Goal: Information Seeking & Learning: Learn about a topic

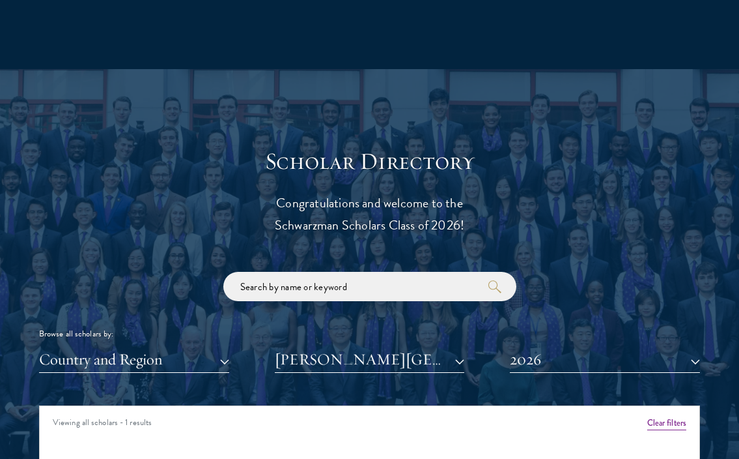
scroll to position [1318, 0]
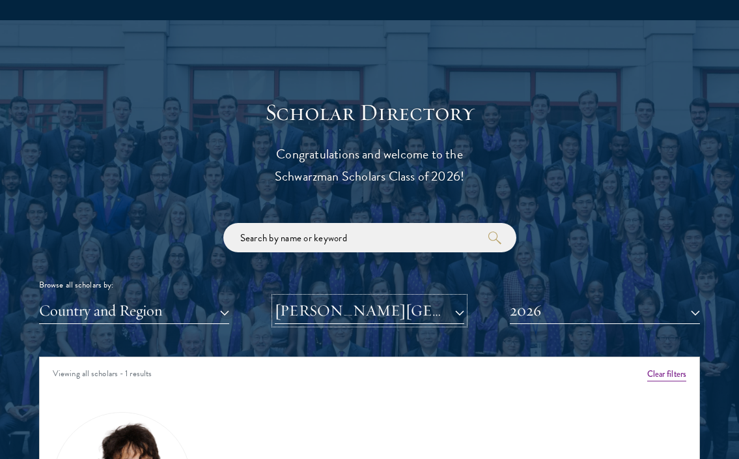
click at [305, 300] on button "[PERSON_NAME][GEOGRAPHIC_DATA]" at bounding box center [370, 310] width 190 height 27
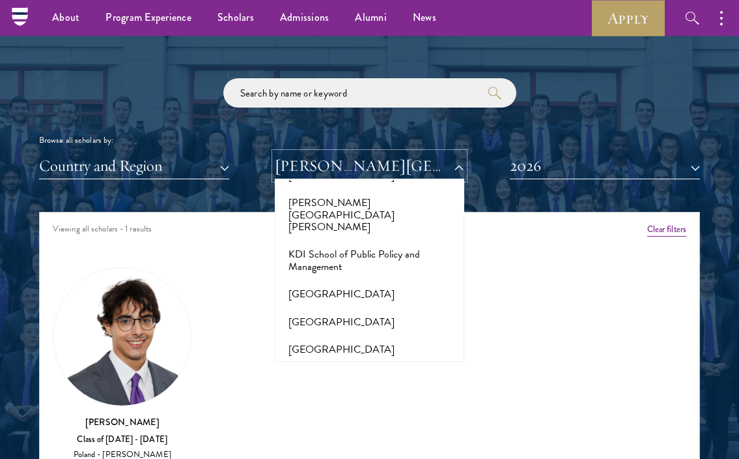
scroll to position [4461, 0]
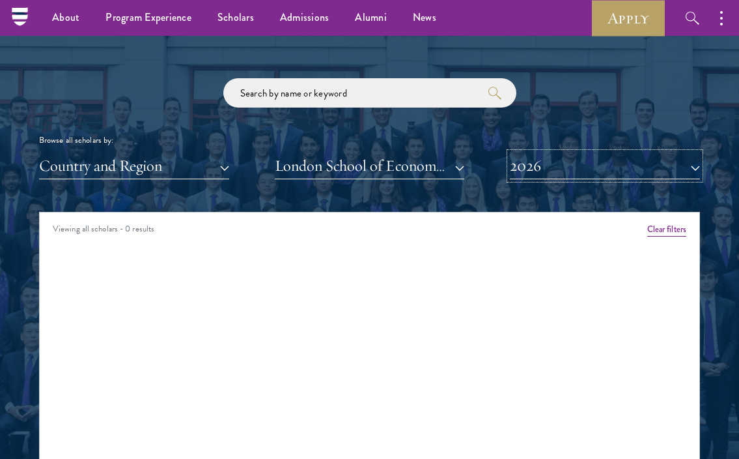
click at [548, 173] on button "2026" at bounding box center [605, 165] width 190 height 27
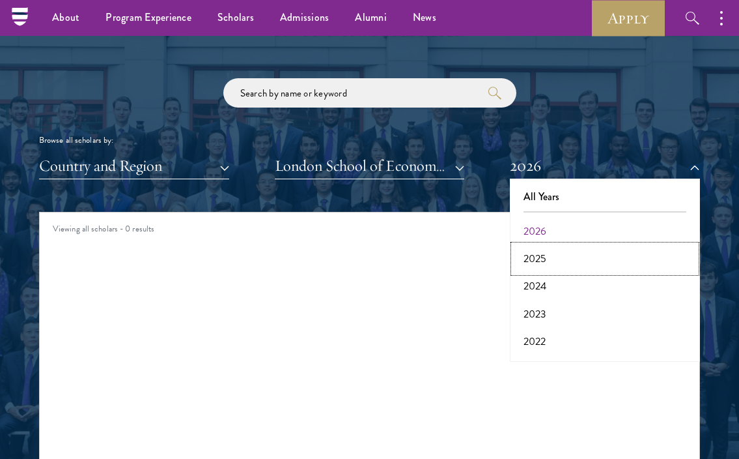
click at [537, 255] on button "2025" at bounding box center [605, 258] width 182 height 27
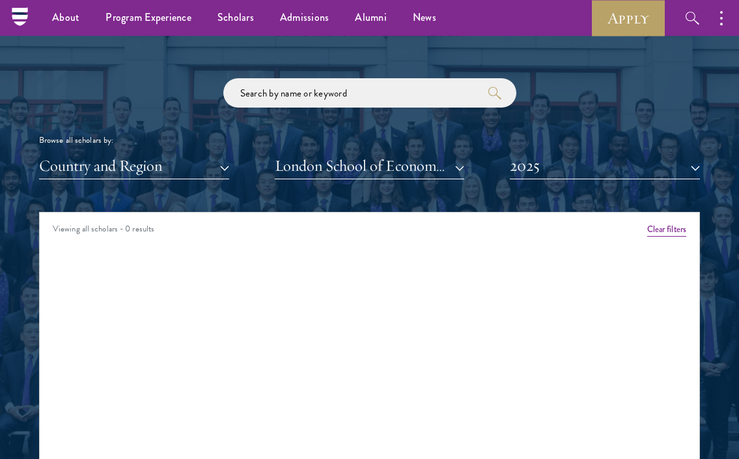
scroll to position [1496, 0]
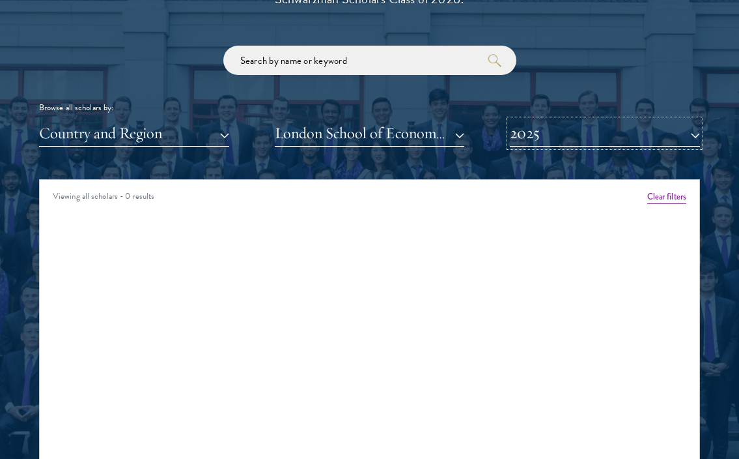
click at [528, 140] on button "2025" at bounding box center [605, 133] width 190 height 27
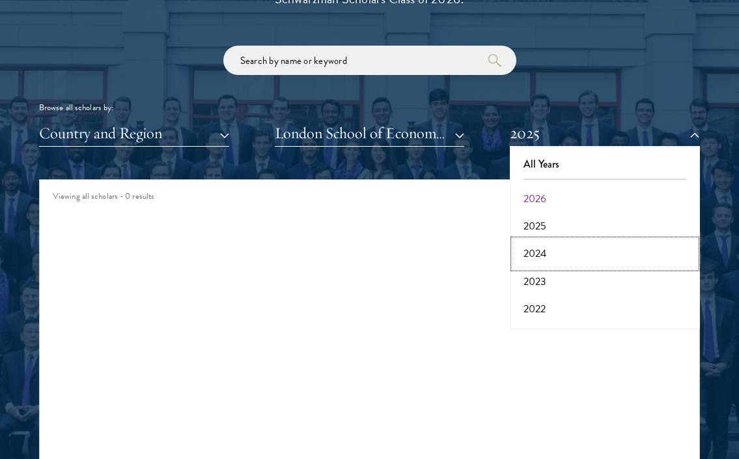
click at [536, 251] on button "2024" at bounding box center [605, 253] width 182 height 27
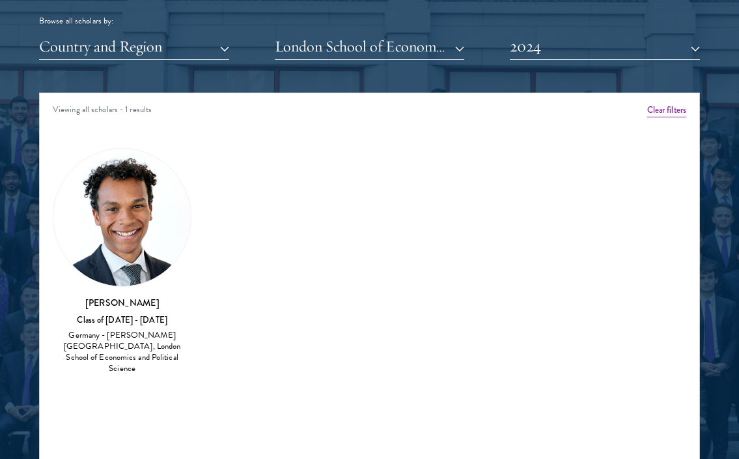
scroll to position [1593, 0]
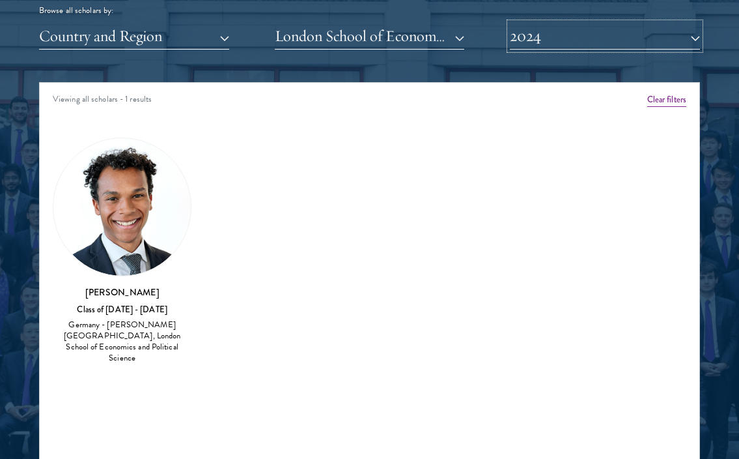
click at [535, 44] on button "2024" at bounding box center [605, 36] width 190 height 27
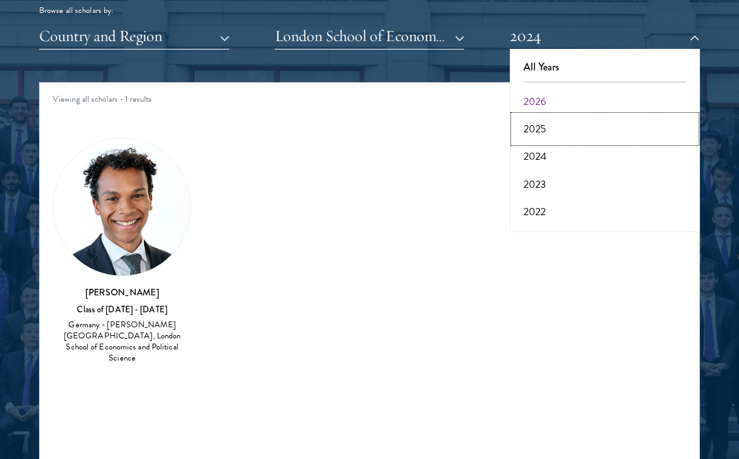
click at [535, 132] on button "2025" at bounding box center [605, 128] width 182 height 27
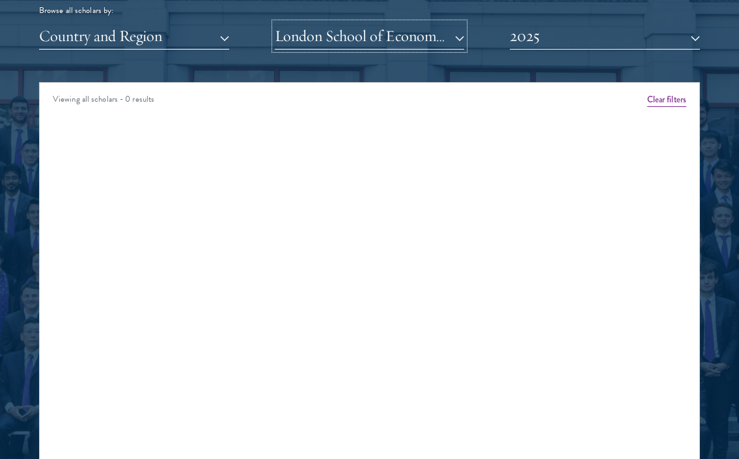
click at [433, 39] on button "London School of Economics and Political Science" at bounding box center [370, 36] width 190 height 27
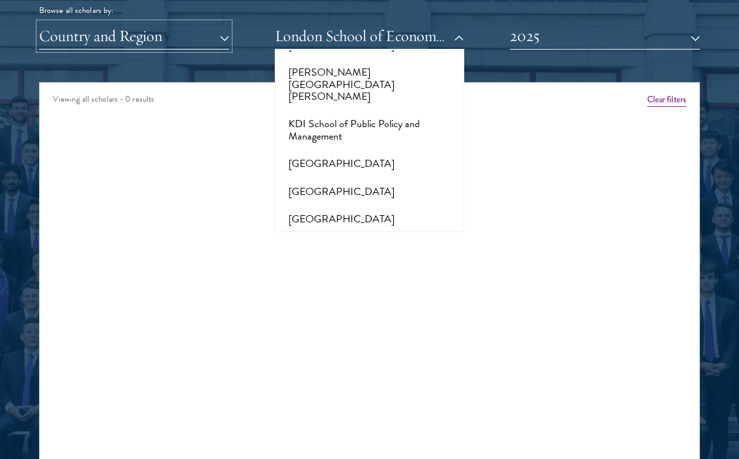
click at [222, 37] on button "Country and Region" at bounding box center [134, 36] width 190 height 27
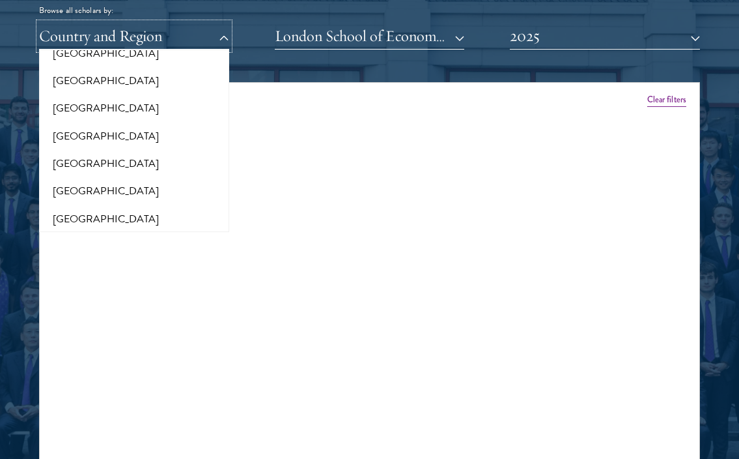
scroll to position [1799, 0]
click at [167, 178] on button "[GEOGRAPHIC_DATA]" at bounding box center [134, 191] width 182 height 27
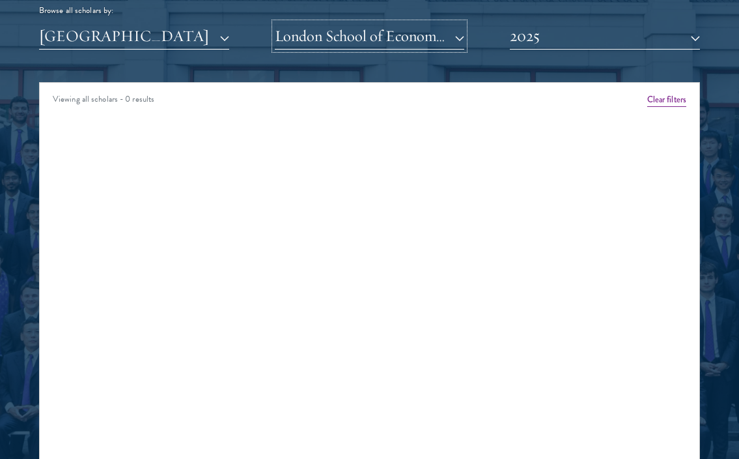
click at [314, 36] on button "London School of Economics and Political Science" at bounding box center [370, 36] width 190 height 27
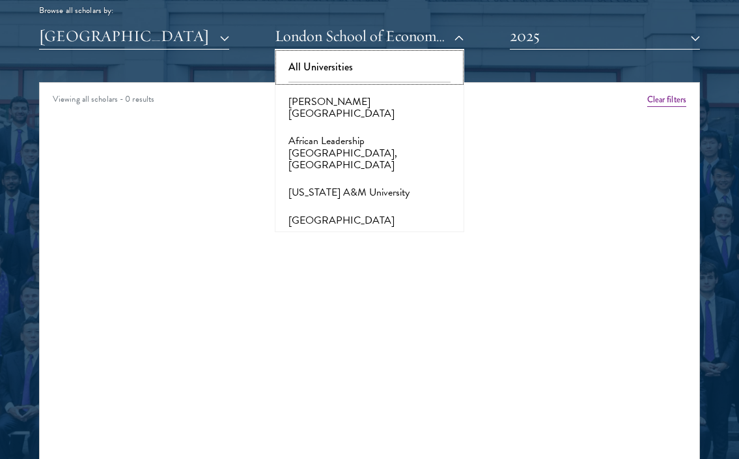
click at [315, 62] on button "All Universities" at bounding box center [370, 66] width 182 height 27
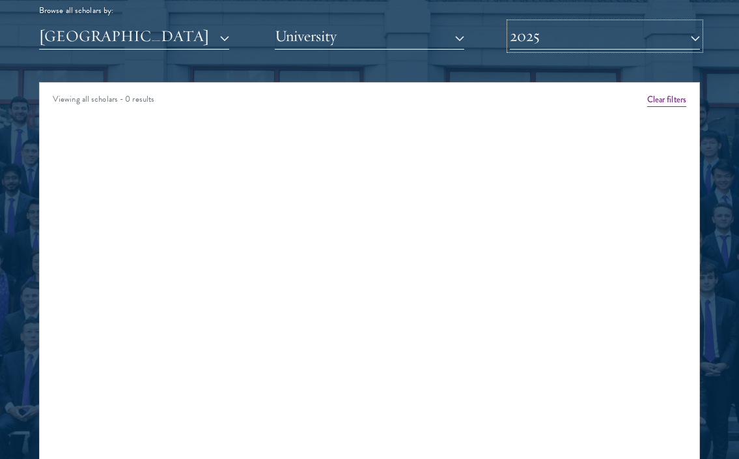
click at [520, 40] on button "2025" at bounding box center [605, 36] width 190 height 27
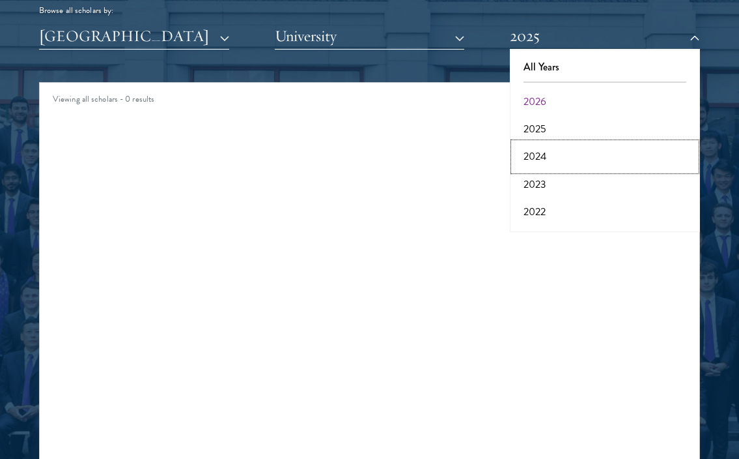
click at [535, 154] on button "2024" at bounding box center [605, 156] width 182 height 27
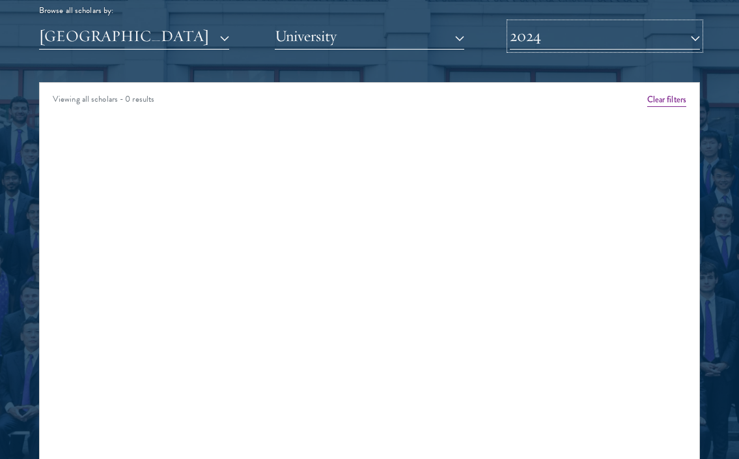
click at [545, 37] on button "2024" at bounding box center [605, 36] width 190 height 27
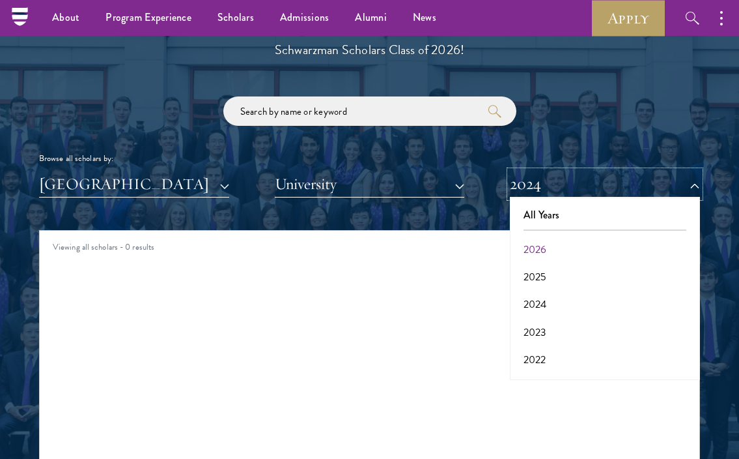
scroll to position [1438, 0]
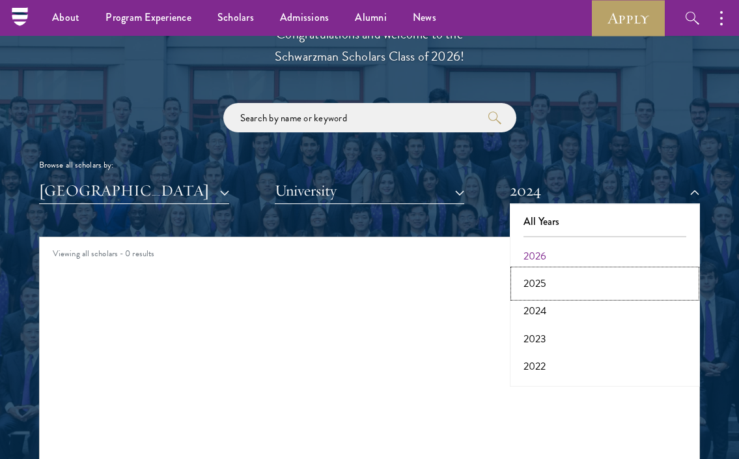
click at [539, 280] on button "2025" at bounding box center [605, 283] width 182 height 27
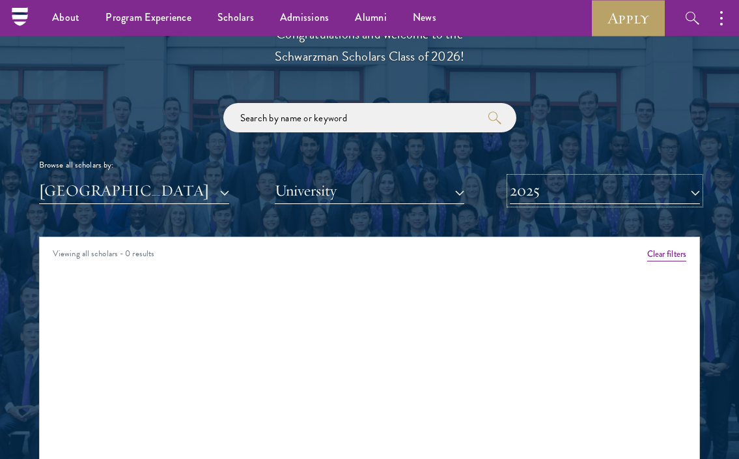
click at [539, 187] on button "2025" at bounding box center [605, 190] width 190 height 27
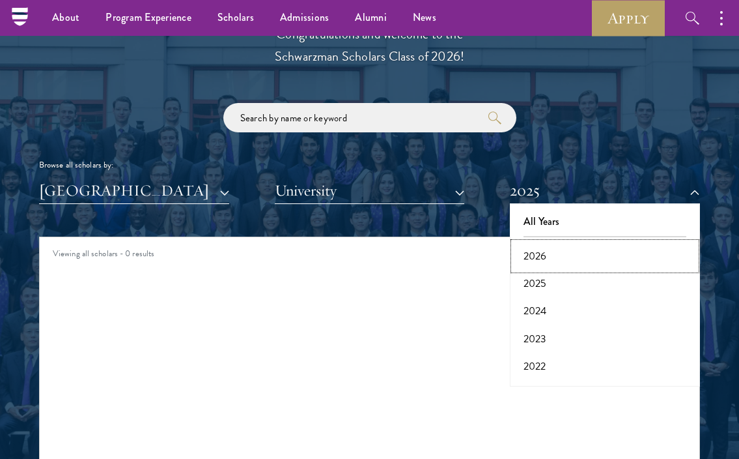
click at [545, 259] on button "2026" at bounding box center [605, 255] width 182 height 27
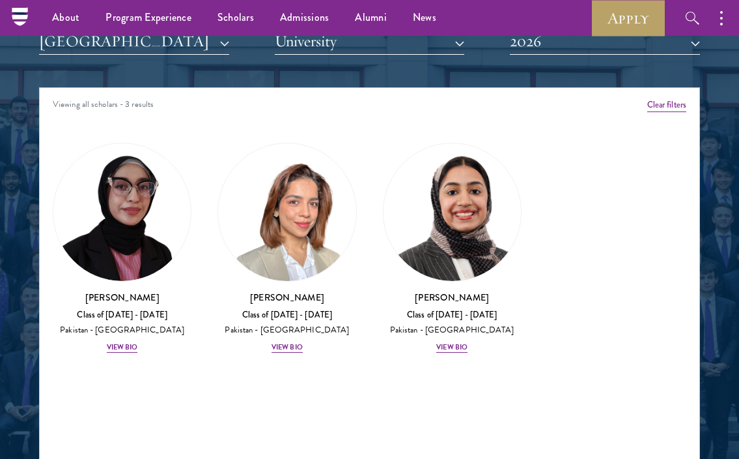
scroll to position [1569, 0]
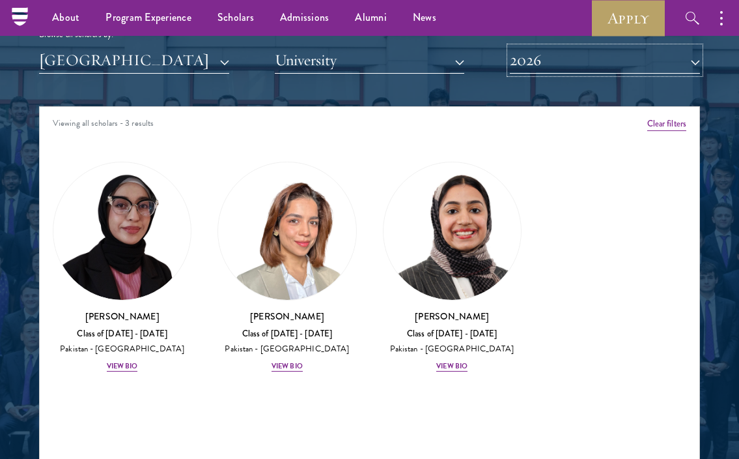
click at [537, 68] on button "2026" at bounding box center [605, 60] width 190 height 27
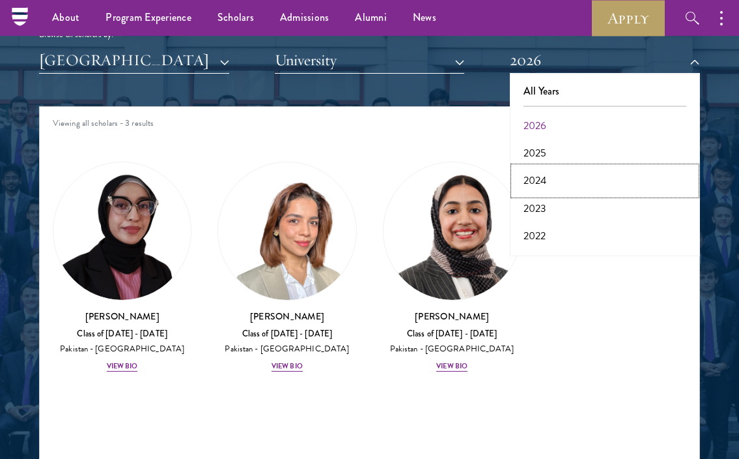
click at [540, 180] on button "2024" at bounding box center [605, 180] width 182 height 27
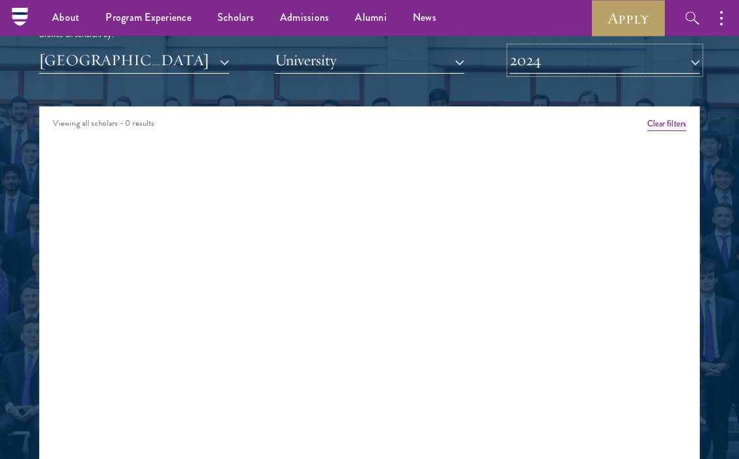
click at [551, 63] on button "2024" at bounding box center [605, 60] width 190 height 27
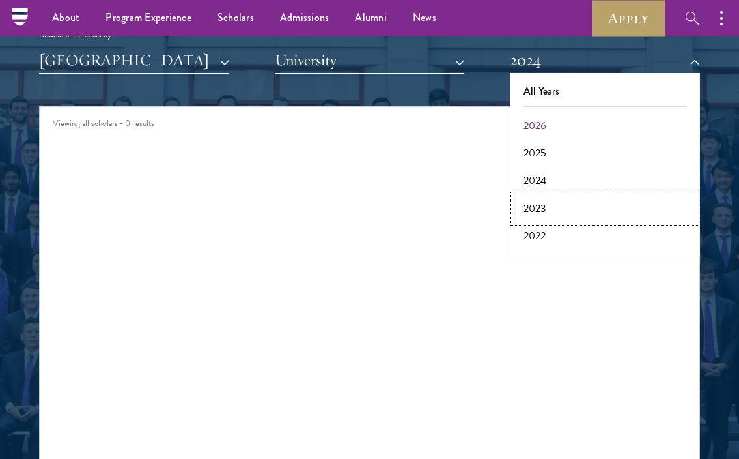
click at [533, 210] on button "2023" at bounding box center [605, 208] width 182 height 27
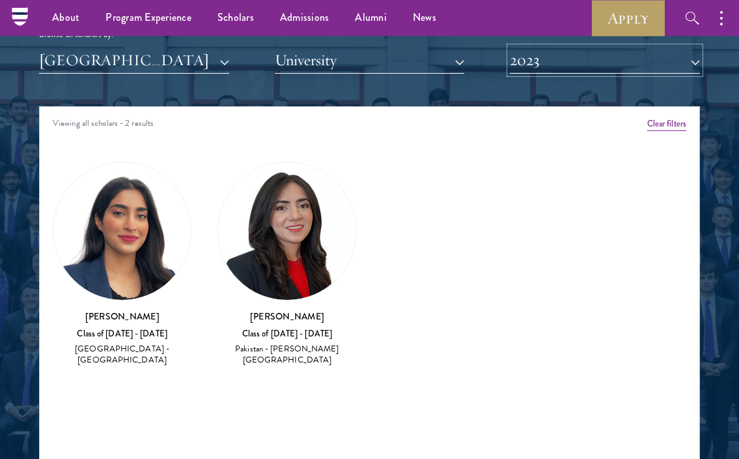
click at [536, 68] on button "2023" at bounding box center [605, 60] width 190 height 27
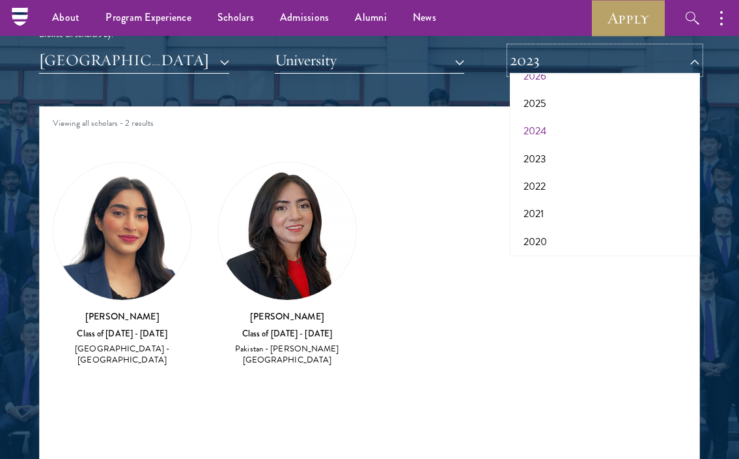
scroll to position [51, 0]
click at [537, 190] on button "2022" at bounding box center [605, 184] width 182 height 27
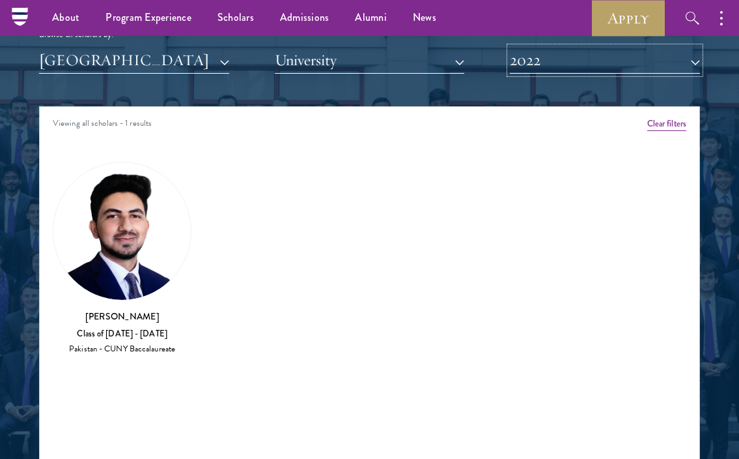
click at [560, 64] on button "2022" at bounding box center [605, 60] width 190 height 27
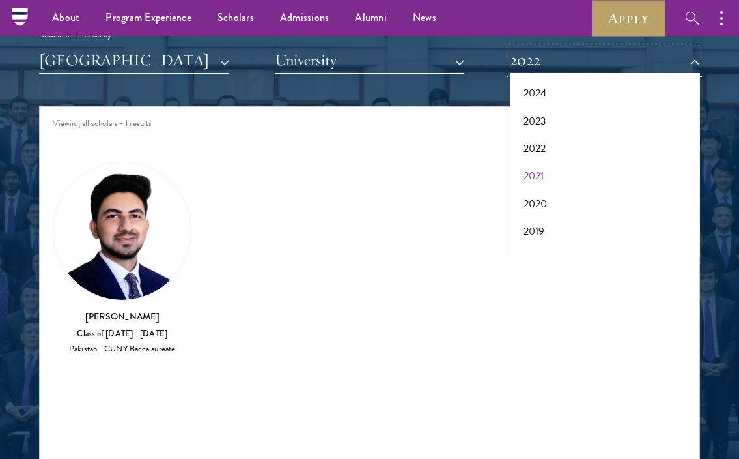
scroll to position [87, 0]
click at [540, 212] on button "2020" at bounding box center [605, 204] width 182 height 27
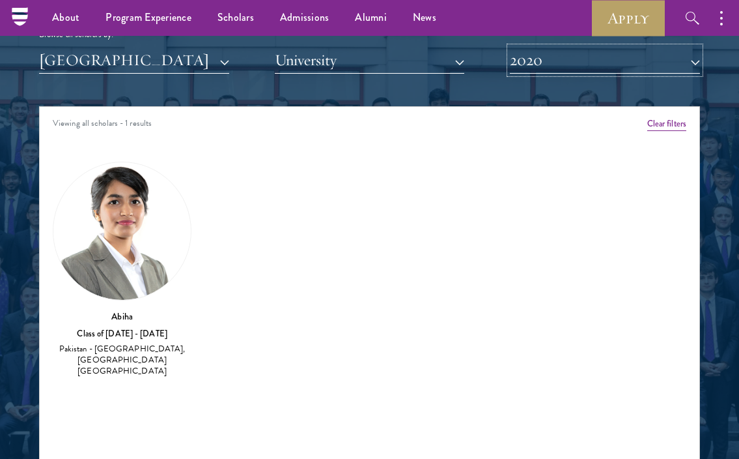
click at [558, 67] on button "2020" at bounding box center [605, 60] width 190 height 27
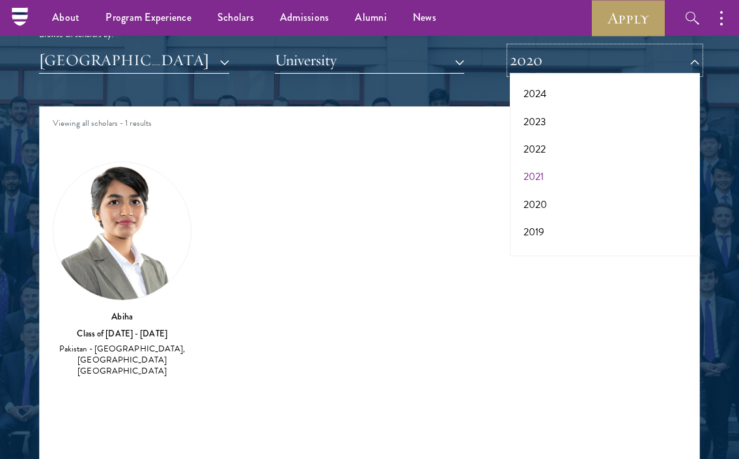
scroll to position [135, 0]
click at [545, 177] on button "2019" at bounding box center [605, 182] width 182 height 27
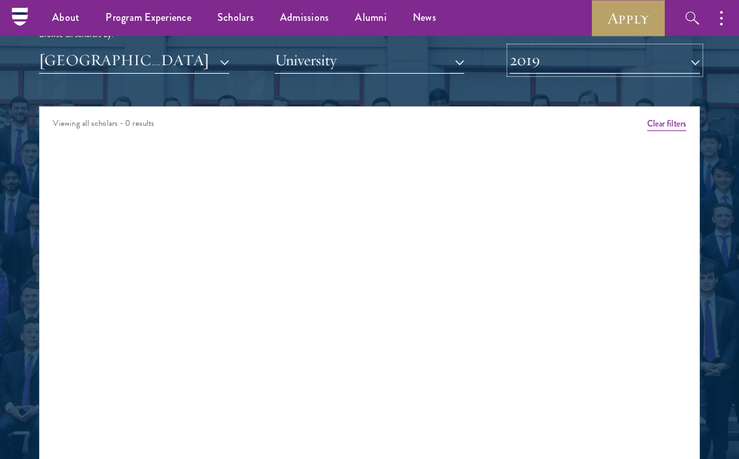
click at [545, 68] on button "2019" at bounding box center [605, 60] width 190 height 27
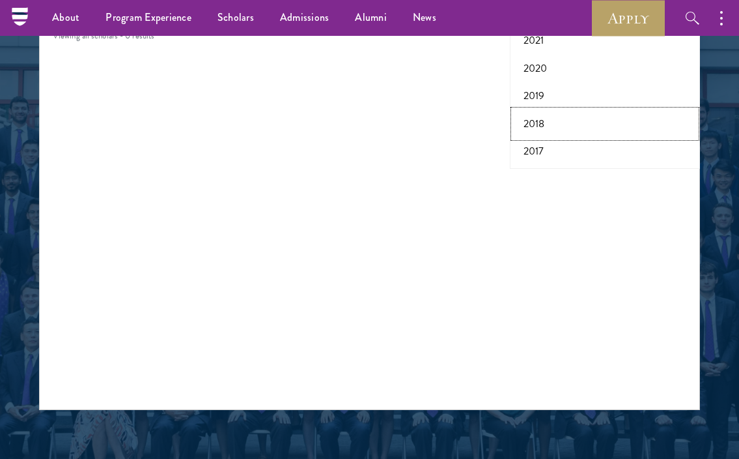
click at [533, 122] on button "2018" at bounding box center [605, 123] width 182 height 27
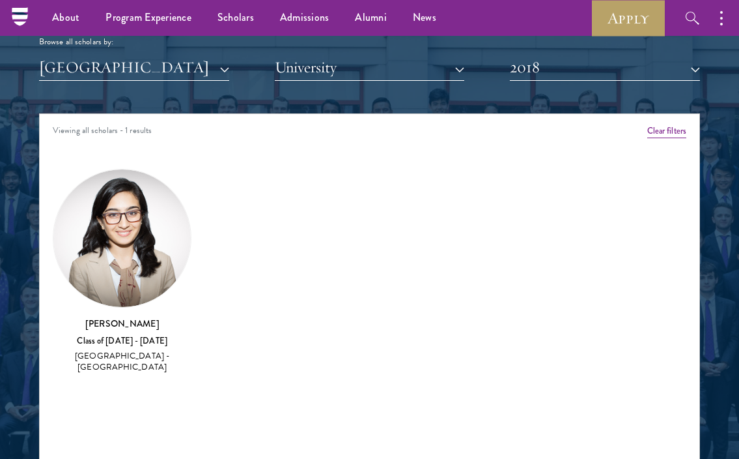
scroll to position [1549, 0]
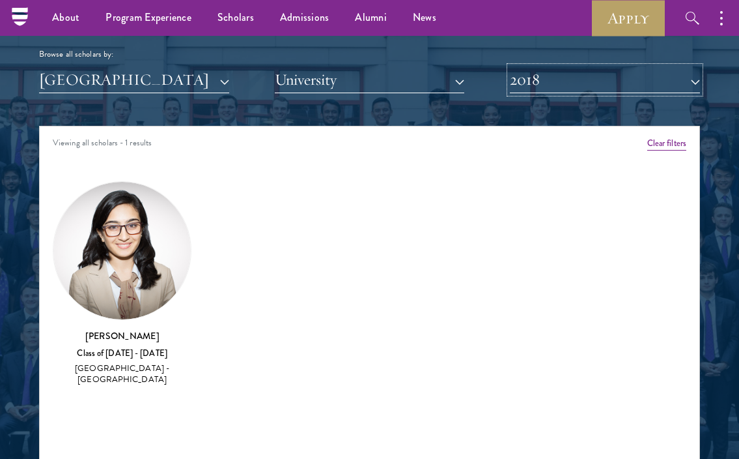
click at [537, 85] on button "2018" at bounding box center [605, 79] width 190 height 27
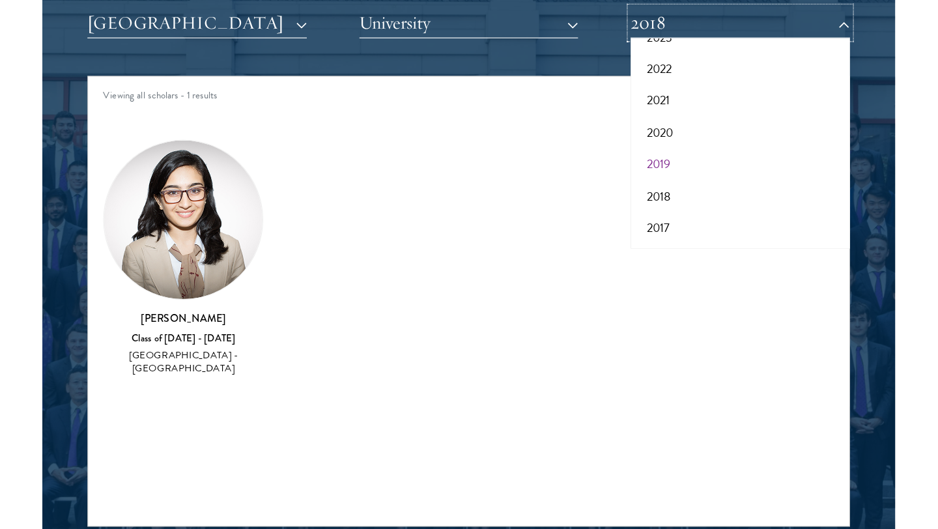
scroll to position [1612, 0]
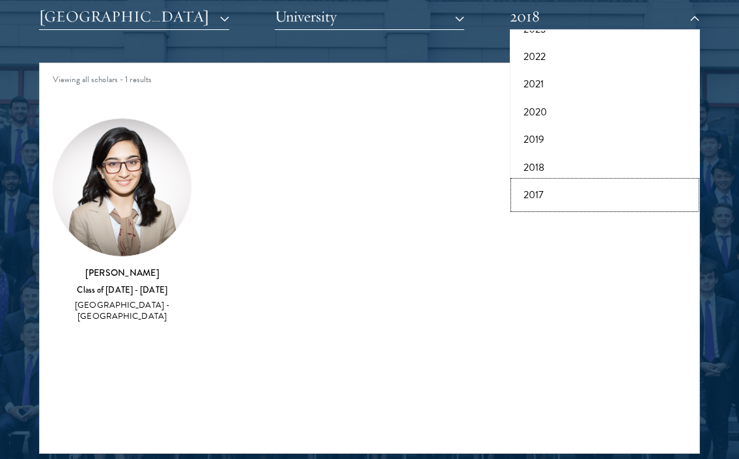
click at [541, 194] on button "2017" at bounding box center [605, 194] width 182 height 27
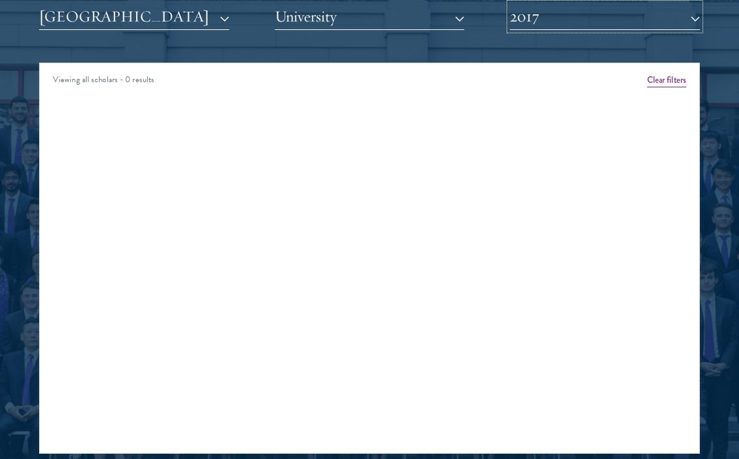
click at [537, 18] on button "2017" at bounding box center [605, 16] width 190 height 27
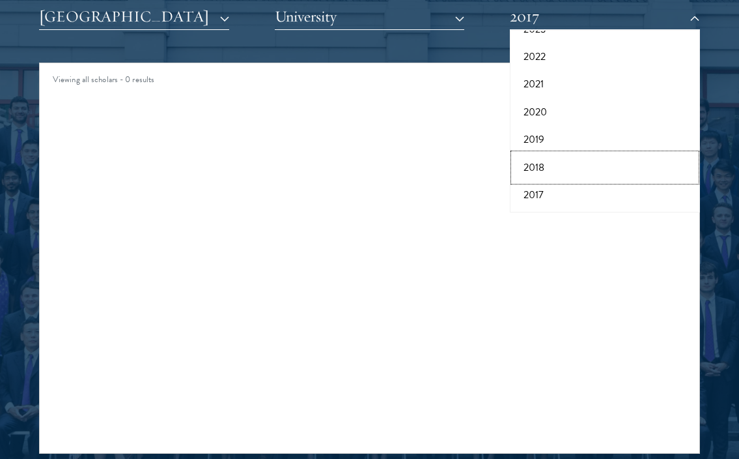
click at [532, 160] on button "2018" at bounding box center [605, 167] width 182 height 27
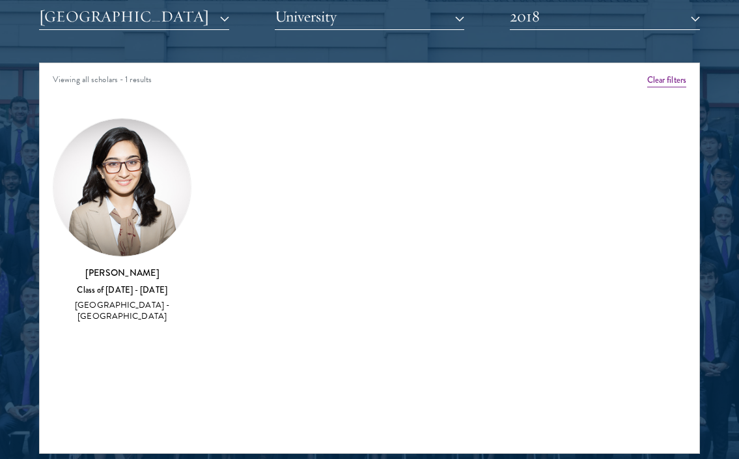
click at [124, 271] on h3 "[PERSON_NAME]" at bounding box center [122, 272] width 139 height 13
copy div "[PERSON_NAME]"
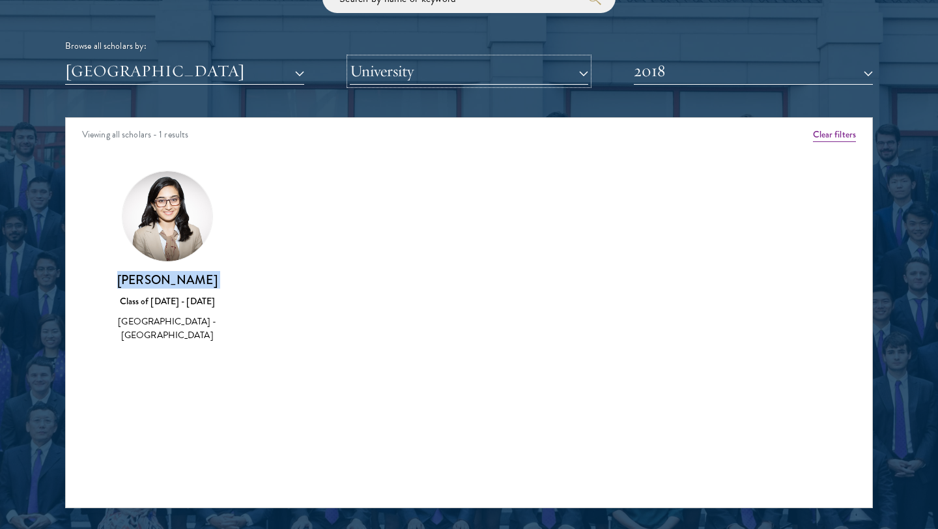
click at [374, 74] on button "University" at bounding box center [469, 71] width 239 height 27
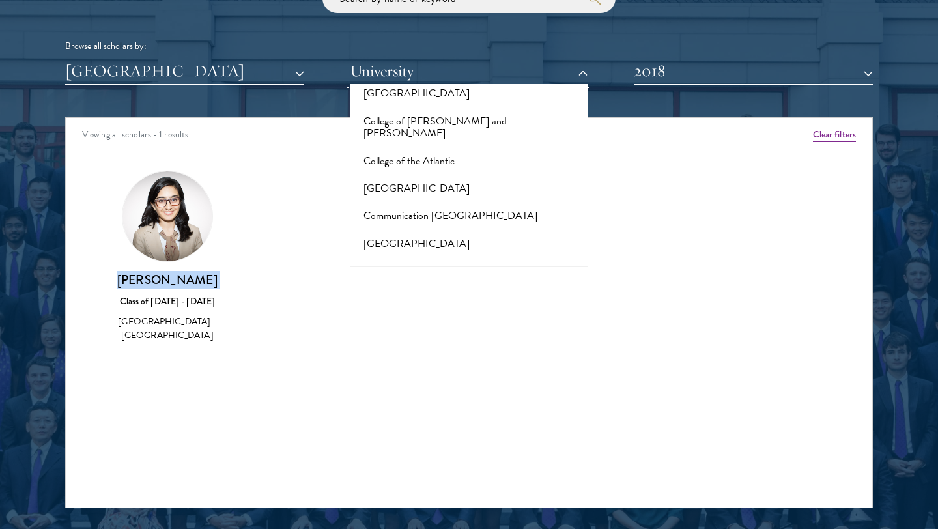
scroll to position [1913, 0]
click at [409, 286] on button "[GEOGRAPHIC_DATA]" at bounding box center [469, 299] width 231 height 27
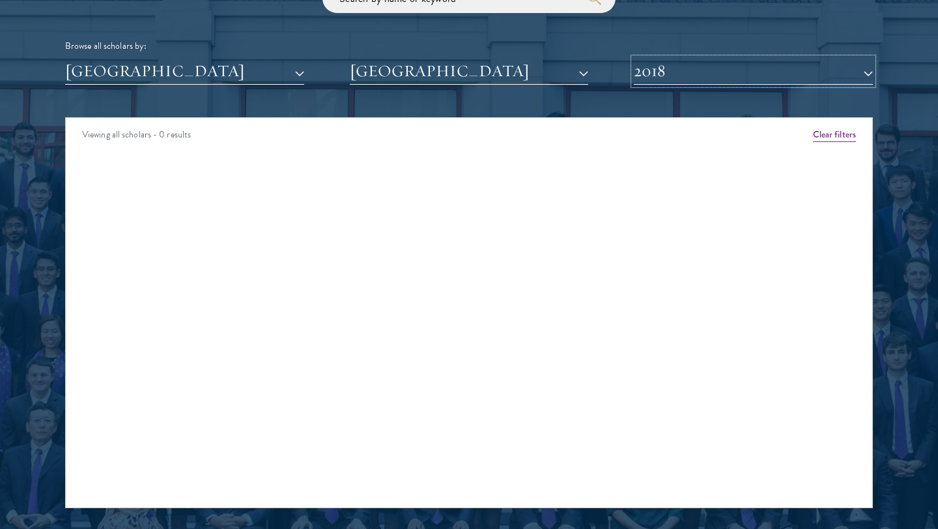
click at [690, 82] on button "2018" at bounding box center [753, 71] width 239 height 27
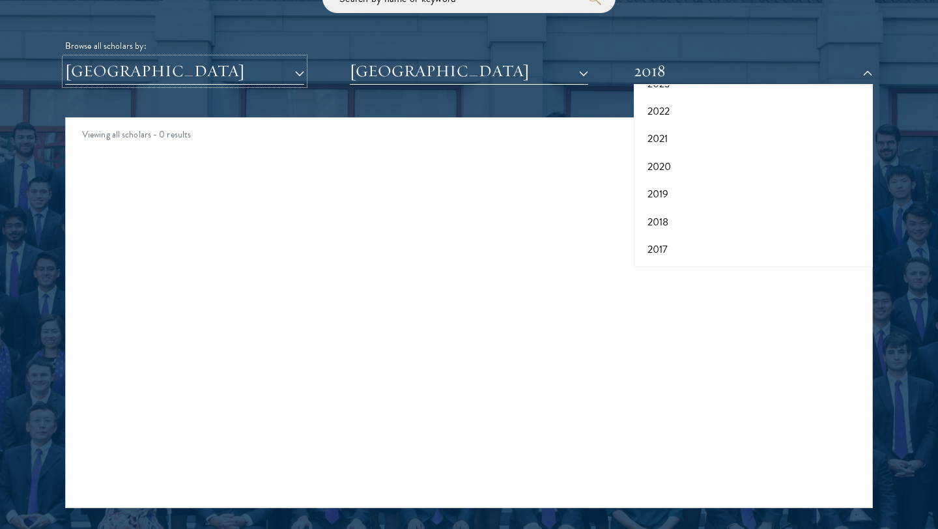
click at [266, 70] on button "[GEOGRAPHIC_DATA]" at bounding box center [184, 71] width 239 height 27
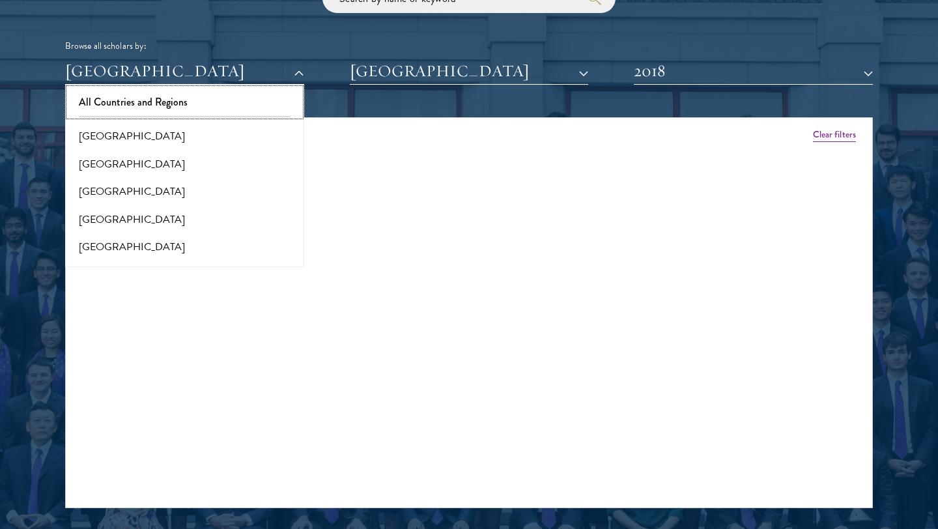
click at [168, 102] on button "All Countries and Regions" at bounding box center [184, 102] width 231 height 27
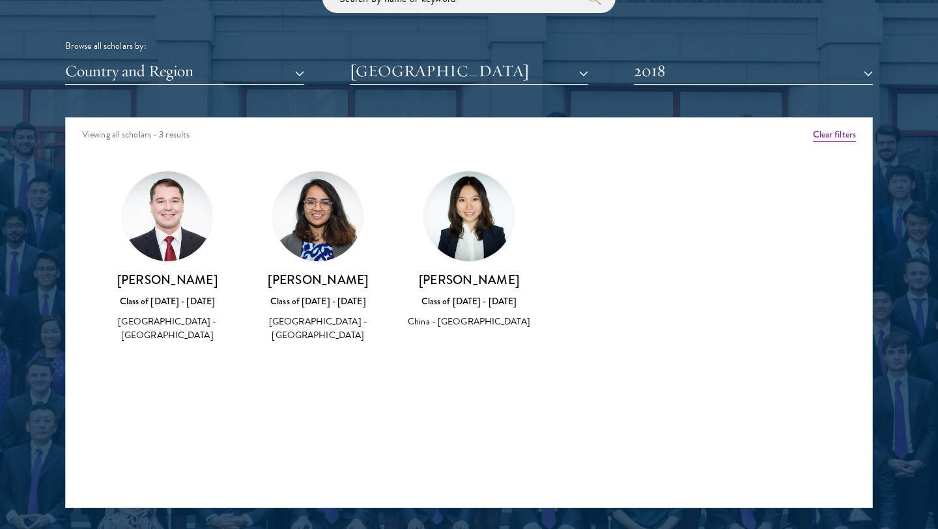
click at [291, 121] on div "Viewing all scholars - 3 results" at bounding box center [469, 136] width 806 height 36
click at [733, 77] on button "2018" at bounding box center [753, 71] width 239 height 27
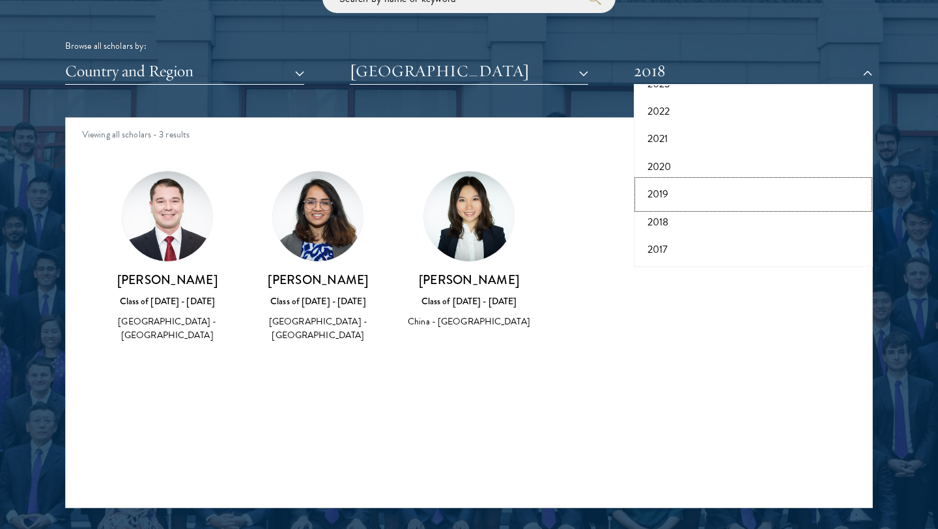
click at [663, 199] on button "2019" at bounding box center [753, 193] width 231 height 27
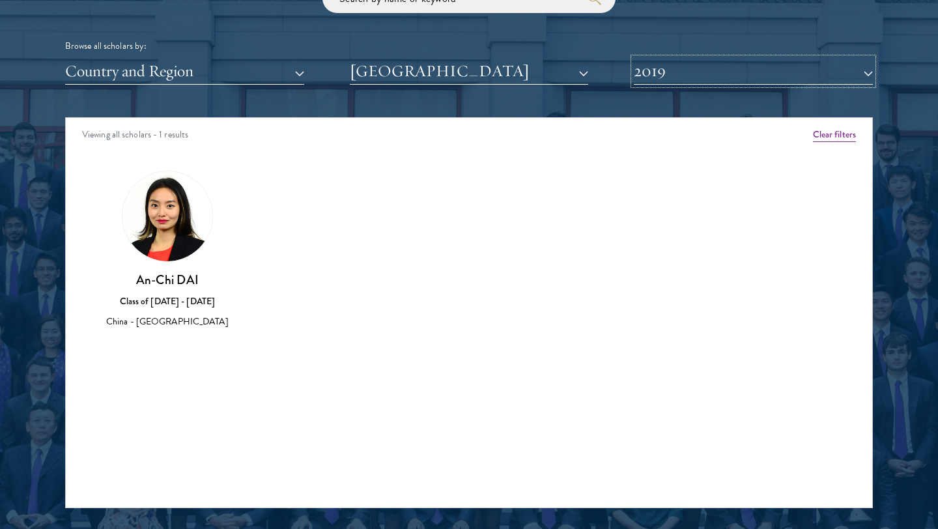
click at [673, 70] on button "2019" at bounding box center [753, 71] width 239 height 27
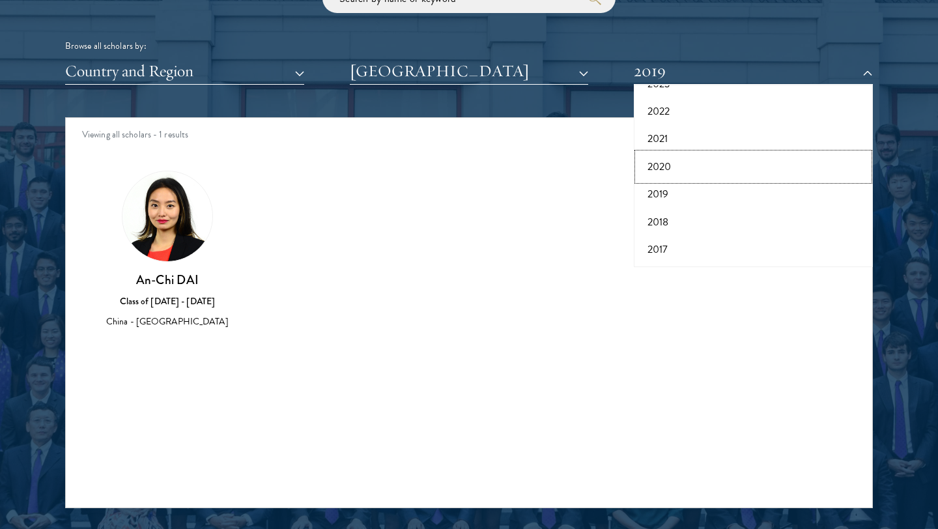
click at [665, 162] on button "2020" at bounding box center [753, 166] width 231 height 27
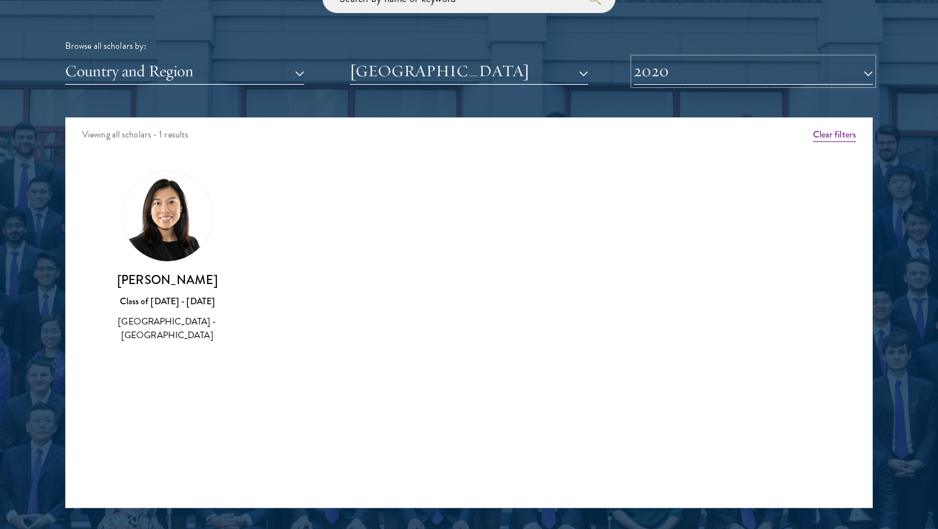
click at [661, 74] on button "2020" at bounding box center [753, 71] width 239 height 27
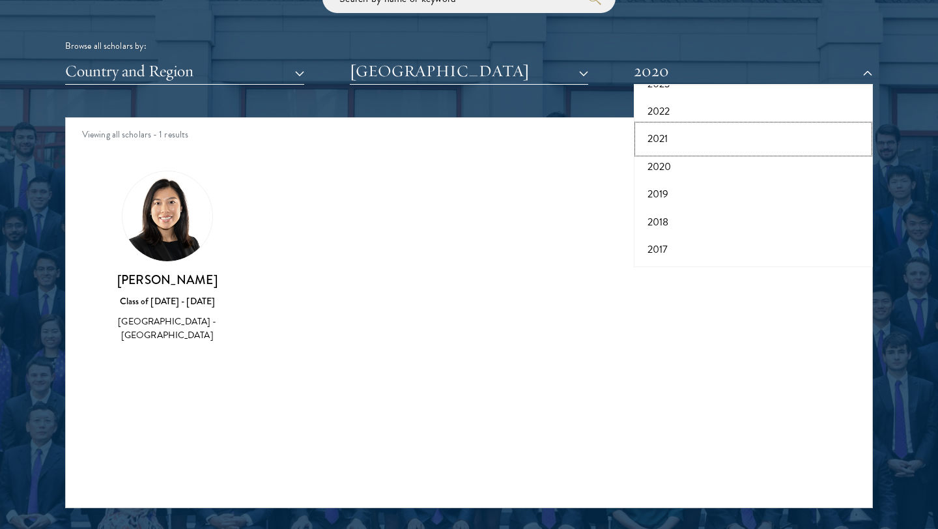
click at [661, 139] on button "2021" at bounding box center [753, 138] width 231 height 27
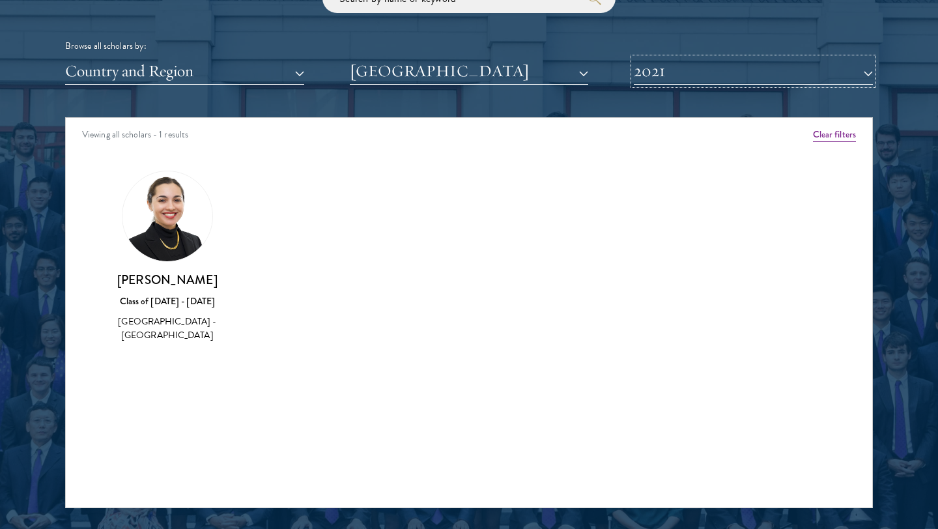
click at [663, 70] on button "2021" at bounding box center [753, 71] width 239 height 27
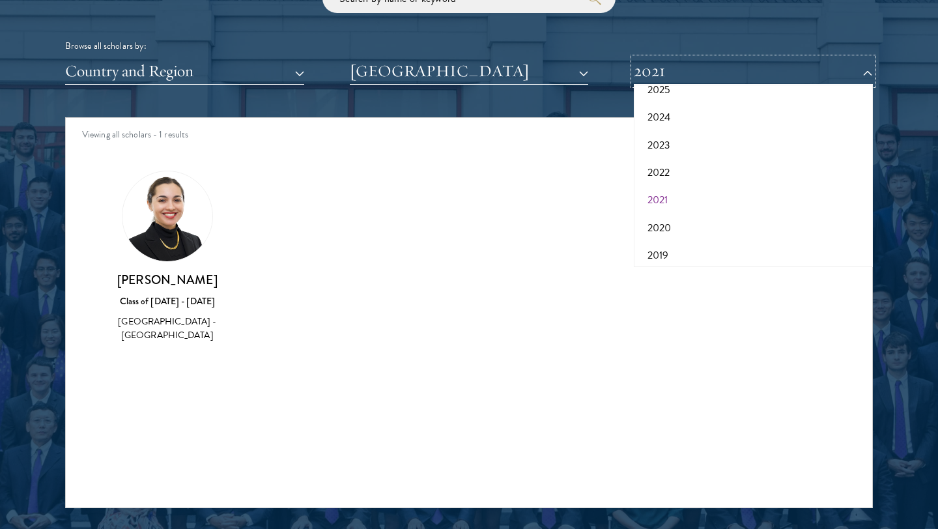
scroll to position [75, 0]
click at [660, 169] on button "2022" at bounding box center [753, 171] width 231 height 27
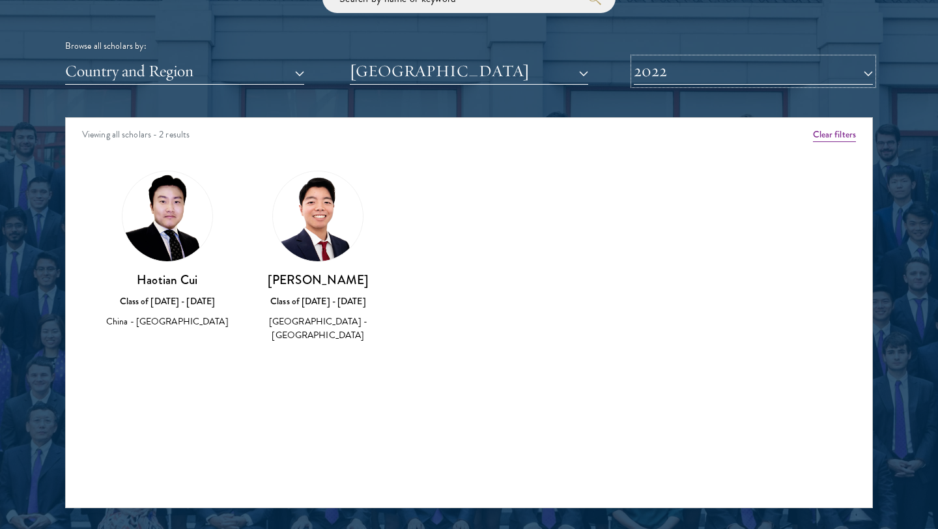
click at [689, 76] on button "2022" at bounding box center [753, 71] width 239 height 27
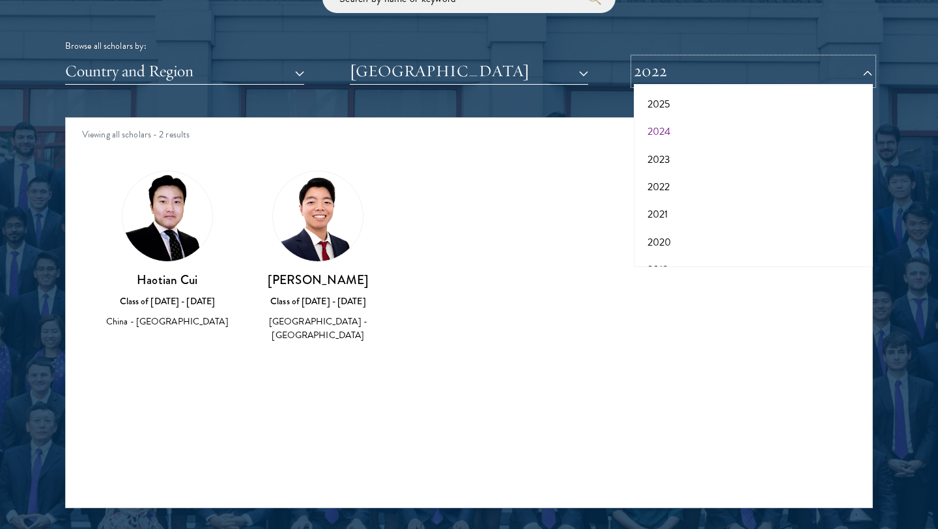
scroll to position [59, 0]
click at [663, 158] on button "2023" at bounding box center [753, 160] width 231 height 27
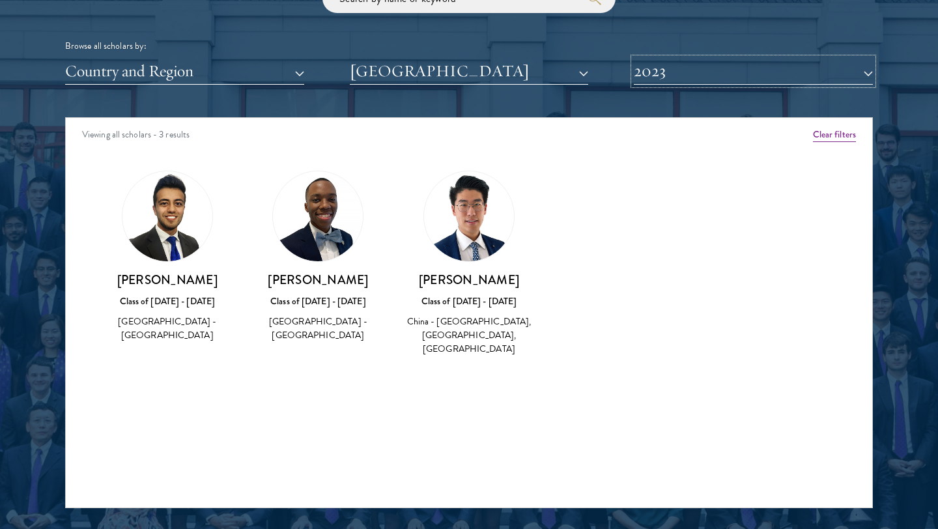
click at [728, 76] on button "2023" at bounding box center [753, 71] width 239 height 27
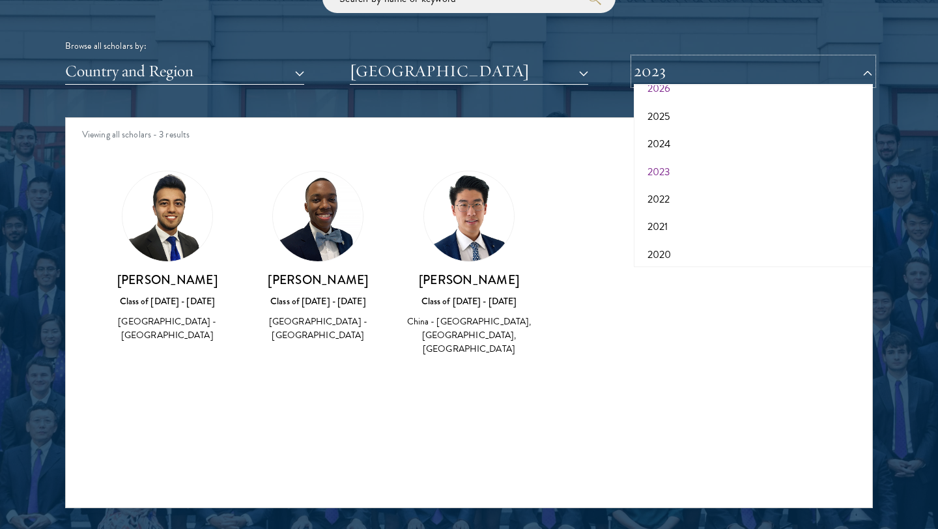
scroll to position [42, 0]
click at [669, 152] on button "2024" at bounding box center [753, 148] width 231 height 27
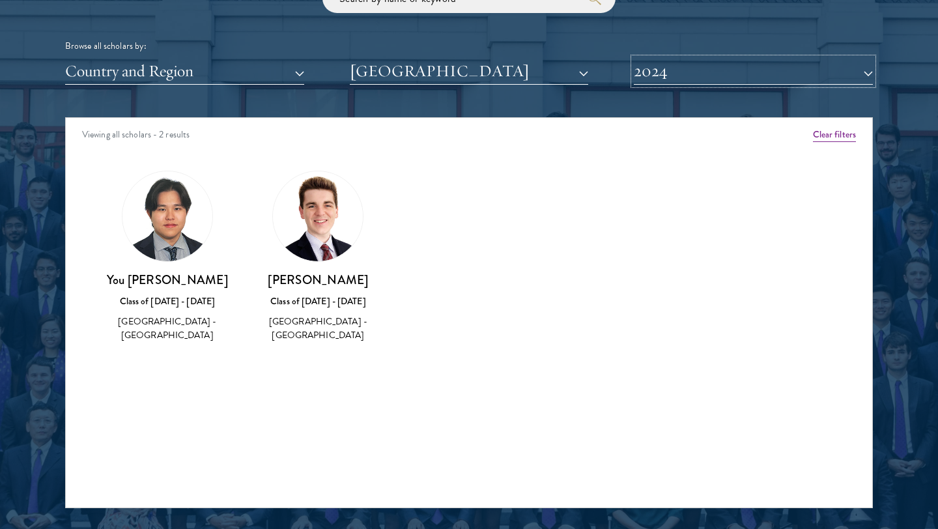
click at [661, 68] on button "2024" at bounding box center [753, 71] width 239 height 27
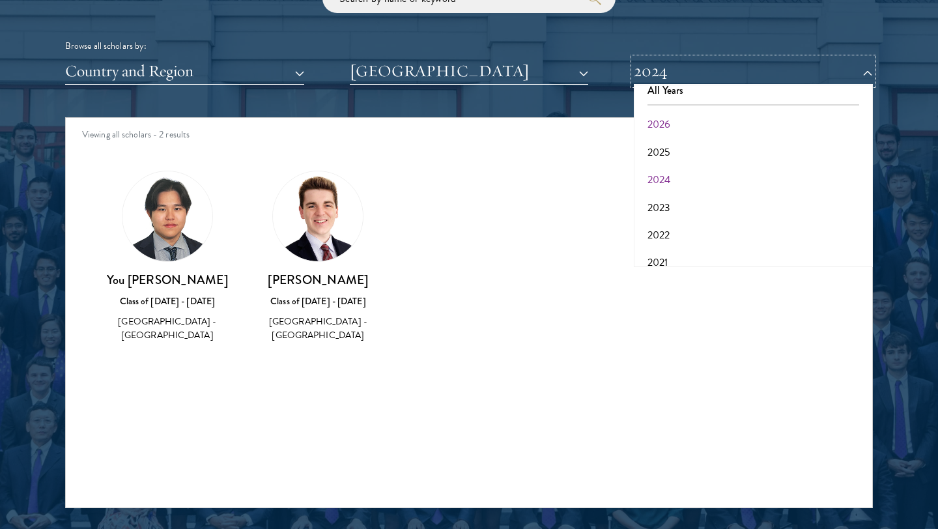
scroll to position [12, 0]
click at [661, 155] on button "2025" at bounding box center [753, 151] width 231 height 27
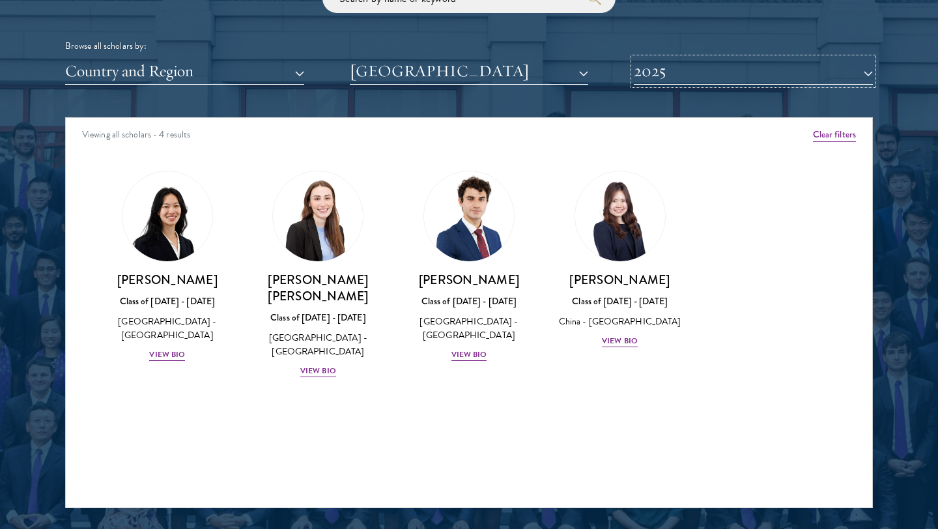
click at [679, 76] on button "2025" at bounding box center [753, 71] width 239 height 27
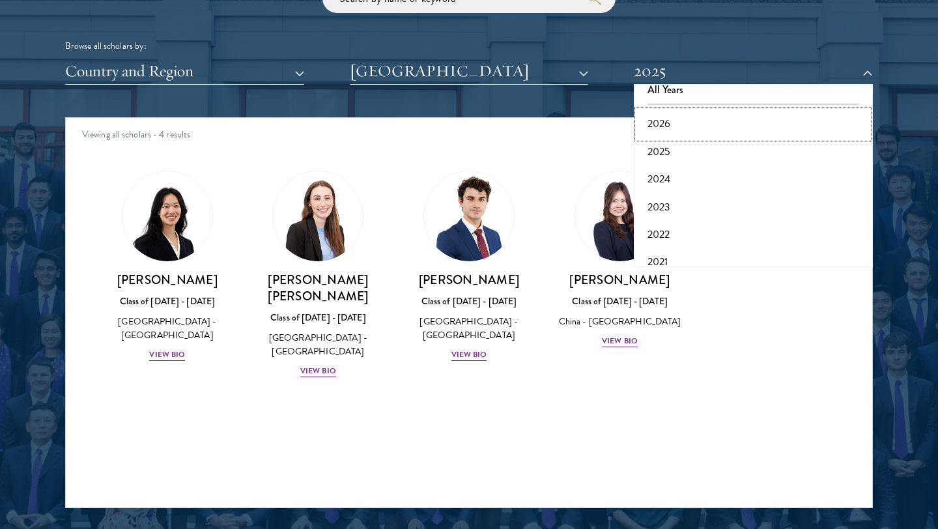
click at [666, 125] on button "2026" at bounding box center [753, 123] width 231 height 27
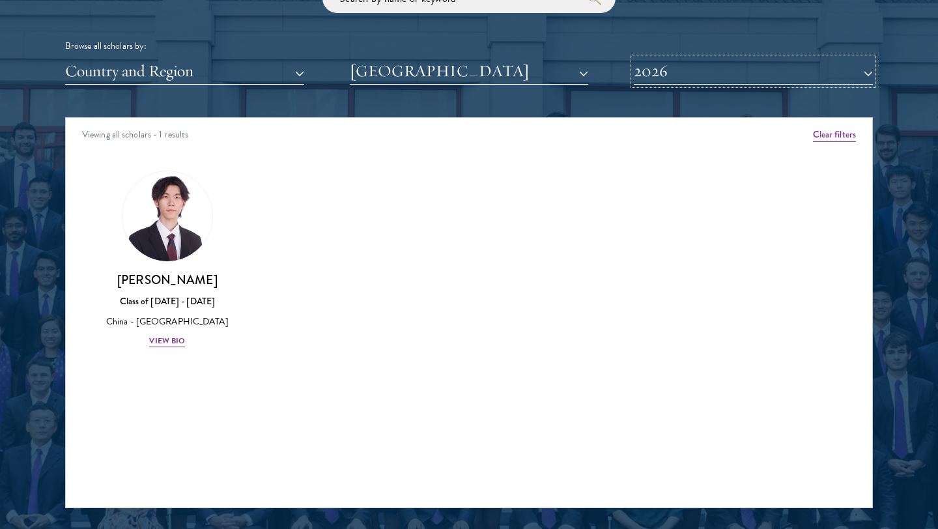
click at [653, 74] on button "2026" at bounding box center [753, 71] width 239 height 27
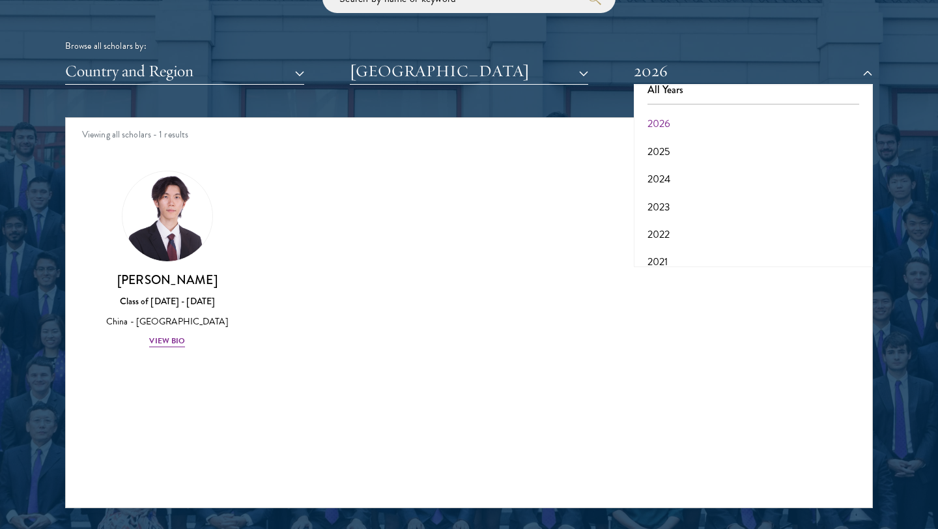
click at [578, 190] on div "Amber Class of [DATE] - [DATE] [GEOGRAPHIC_DATA] - [GEOGRAPHIC_DATA] View Bio C…" at bounding box center [469, 270] width 806 height 233
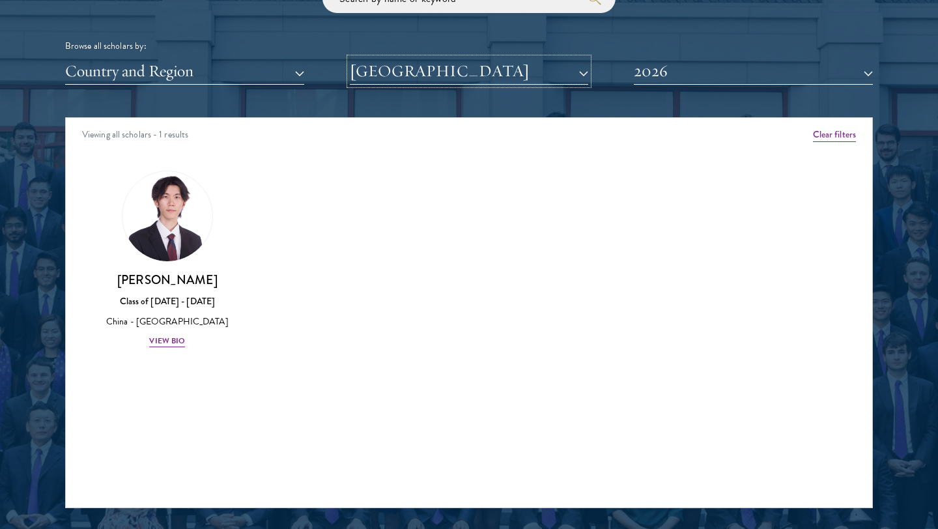
click at [535, 81] on button "[GEOGRAPHIC_DATA]" at bounding box center [469, 71] width 239 height 27
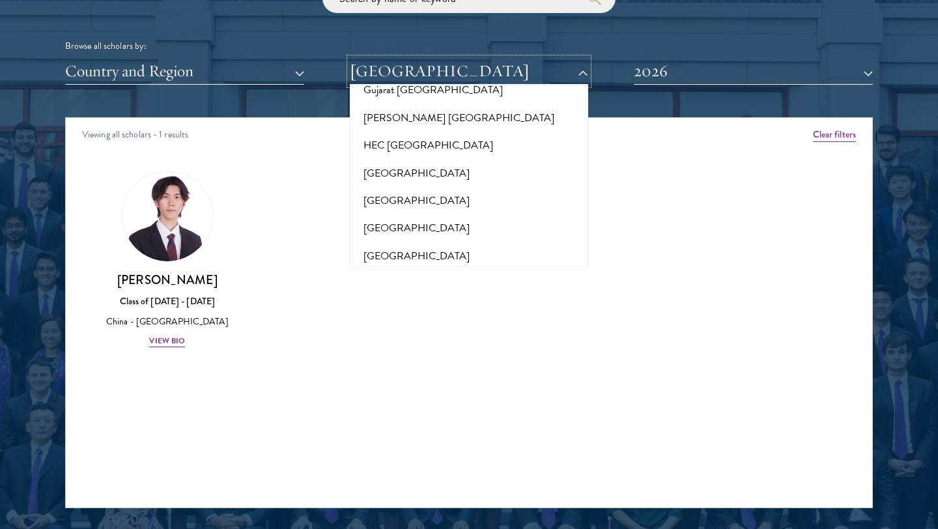
scroll to position [3183, 0]
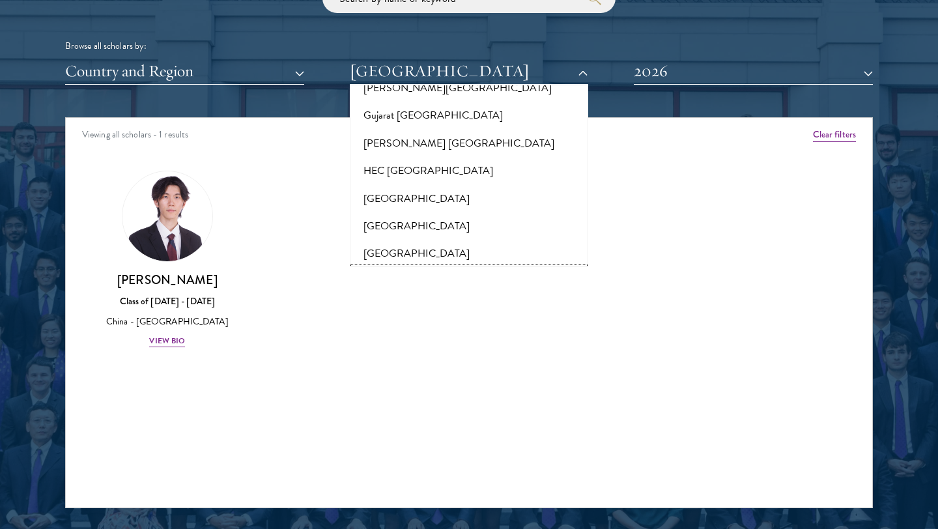
click at [421, 268] on button "[GEOGRAPHIC_DATA]" at bounding box center [469, 281] width 231 height 27
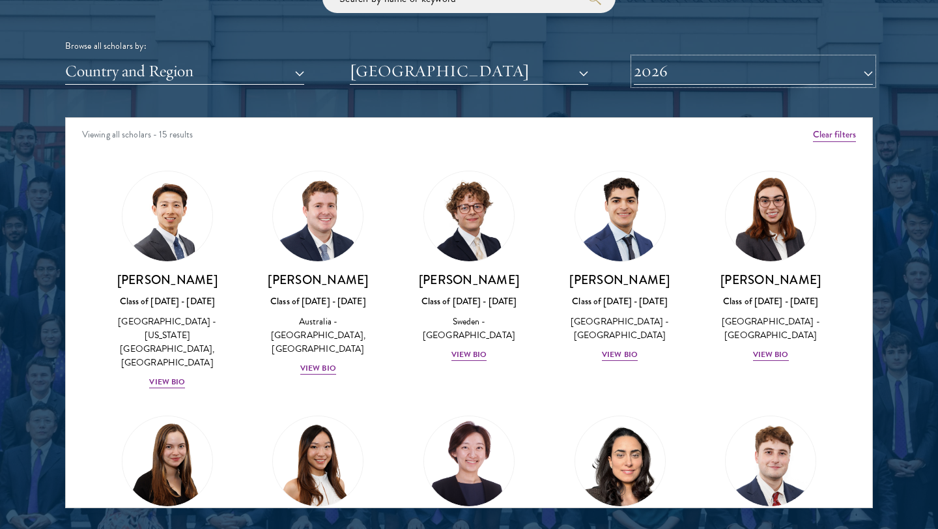
click at [656, 66] on button "2026" at bounding box center [753, 71] width 239 height 27
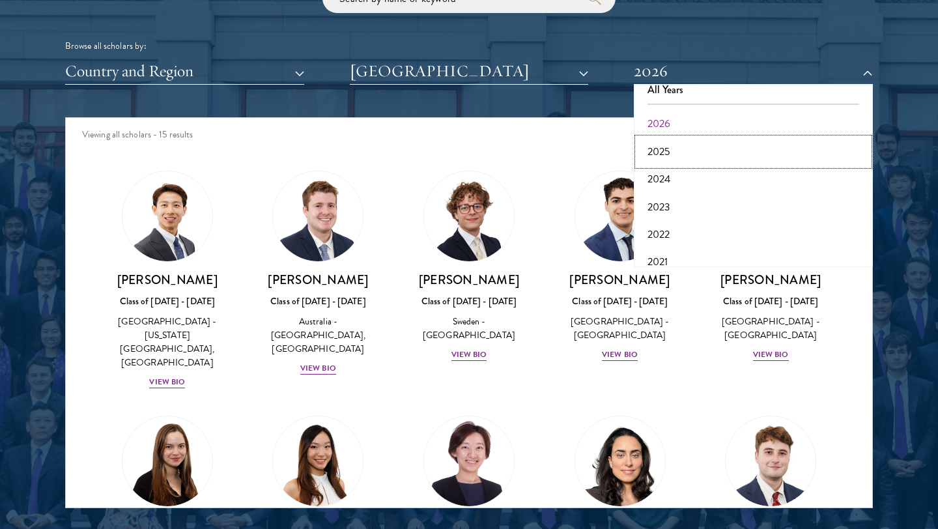
click at [662, 148] on button "2025" at bounding box center [753, 151] width 231 height 27
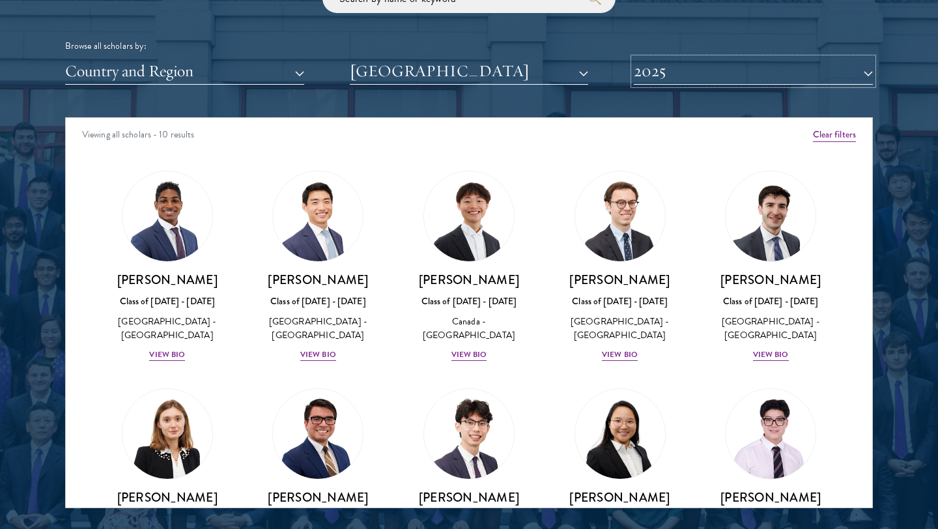
click at [670, 80] on button "2025" at bounding box center [753, 71] width 239 height 27
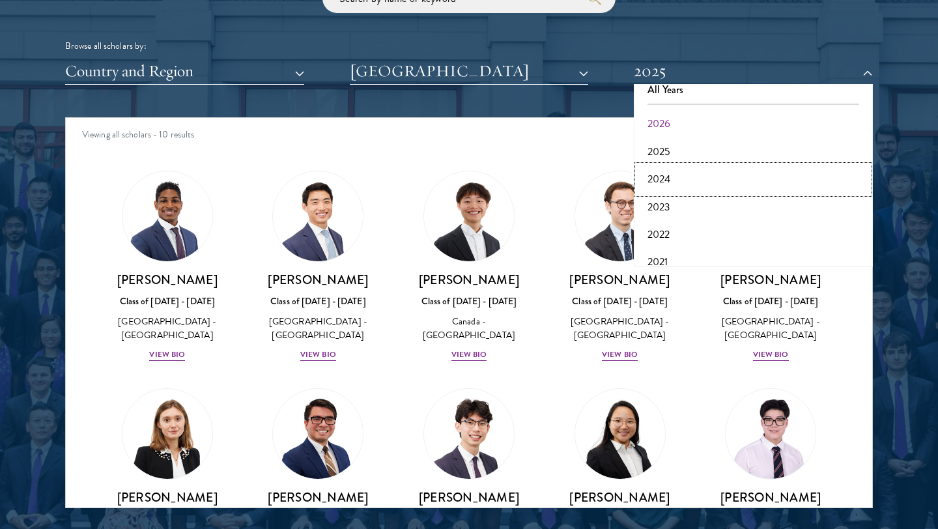
click at [664, 173] on button "2024" at bounding box center [753, 178] width 231 height 27
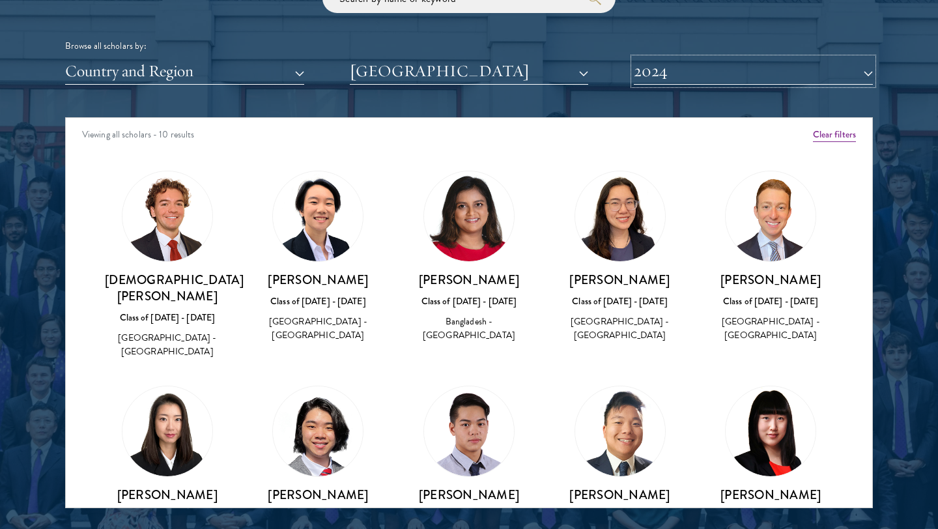
click at [675, 72] on button "2024" at bounding box center [753, 71] width 239 height 27
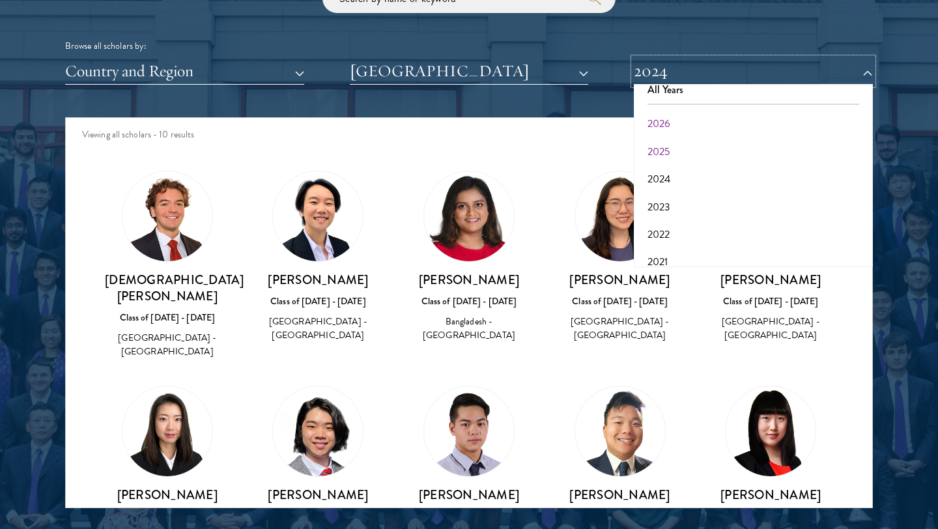
scroll to position [48, 0]
click at [666, 166] on button "2023" at bounding box center [753, 171] width 231 height 27
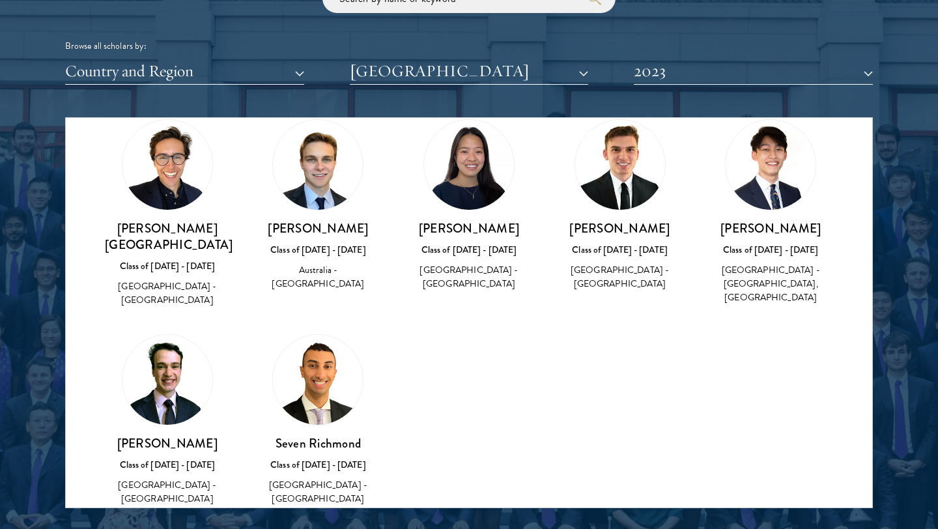
scroll to position [70, 0]
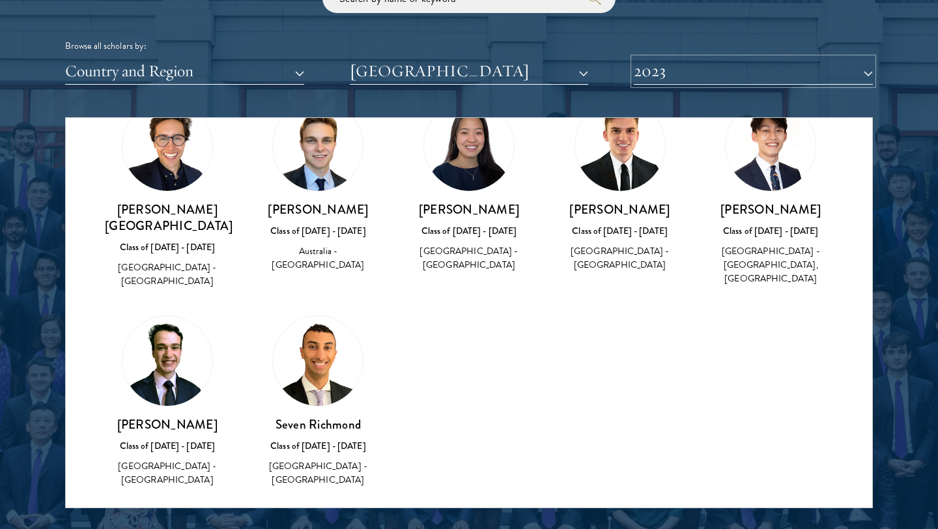
click at [683, 75] on button "2023" at bounding box center [753, 71] width 239 height 27
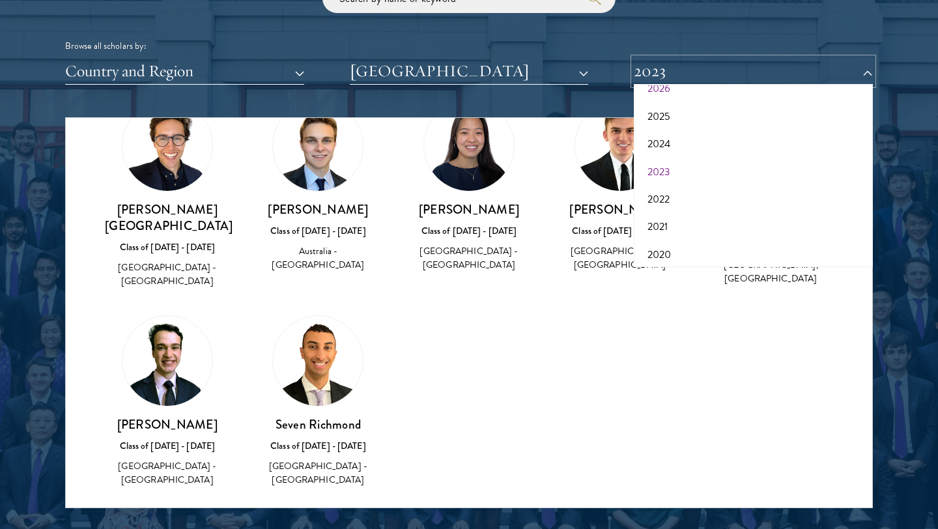
scroll to position [57, 0]
click at [679, 184] on button "2022" at bounding box center [753, 189] width 231 height 27
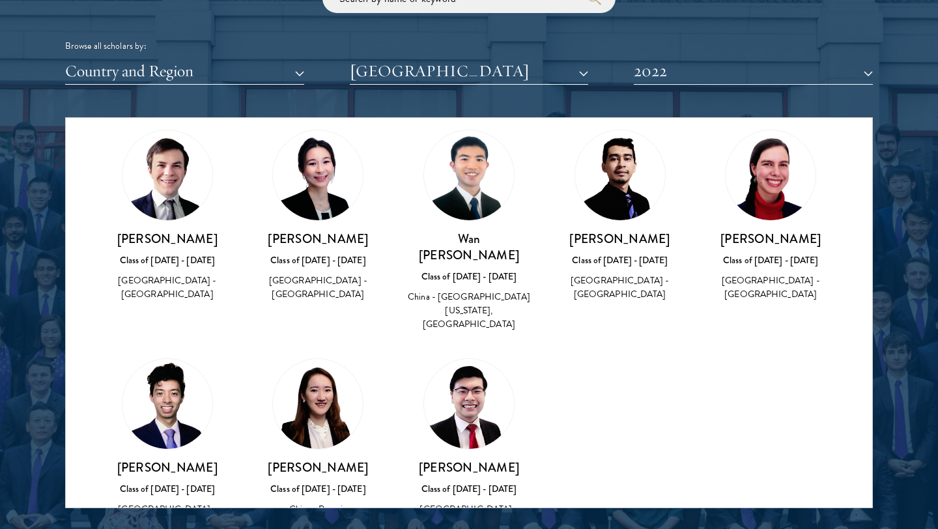
scroll to position [29, 0]
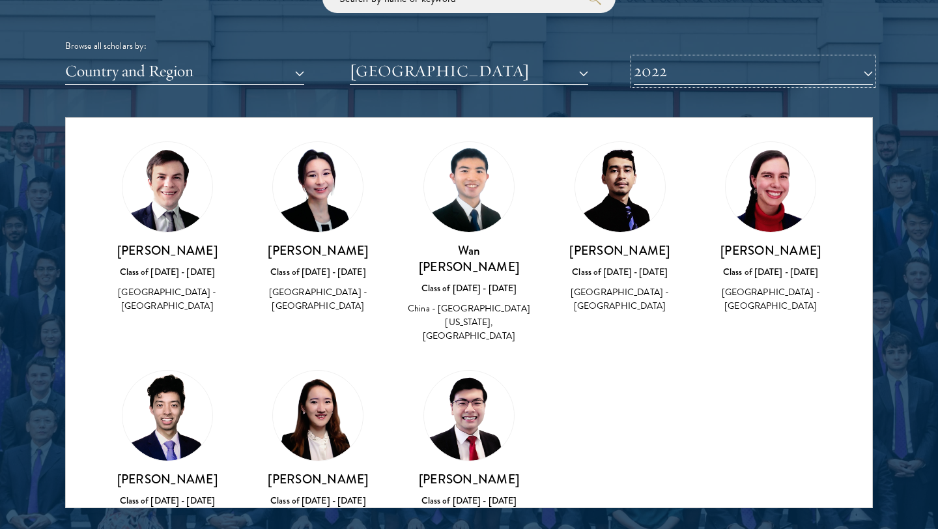
click at [679, 66] on button "2022" at bounding box center [753, 71] width 239 height 27
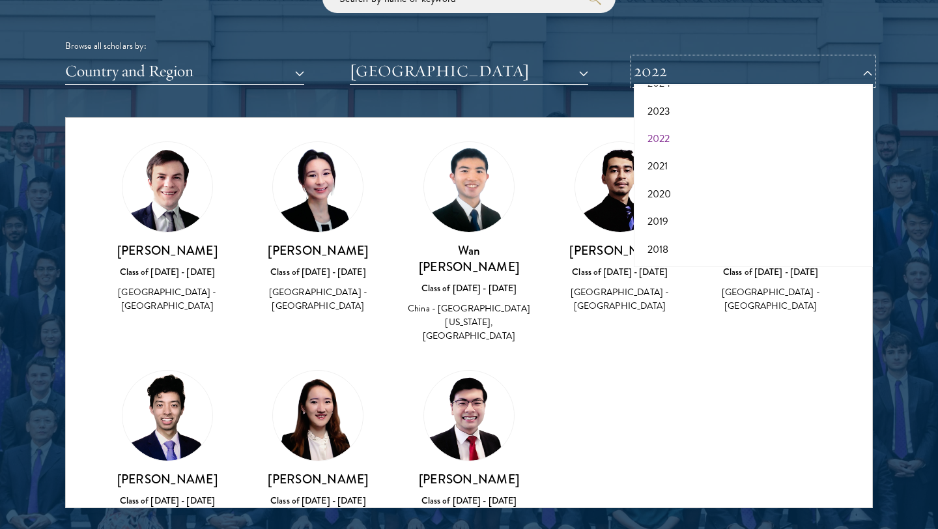
scroll to position [111, 0]
click at [674, 161] on button "2021" at bounding box center [753, 163] width 231 height 27
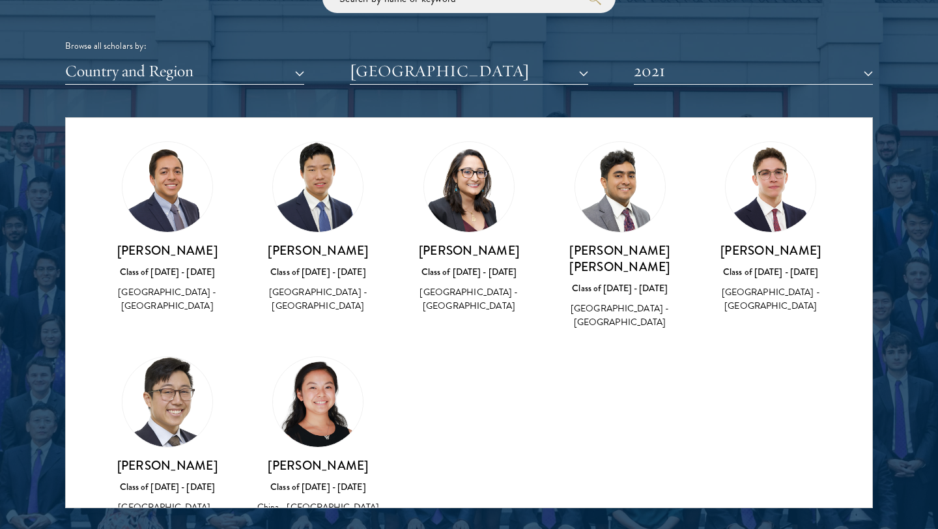
click at [668, 88] on div "Scholar Directory Congratulations and welcome to the Schwarzman Scholars Class …" at bounding box center [469, 177] width 808 height 662
click at [669, 78] on button "2021" at bounding box center [753, 71] width 239 height 27
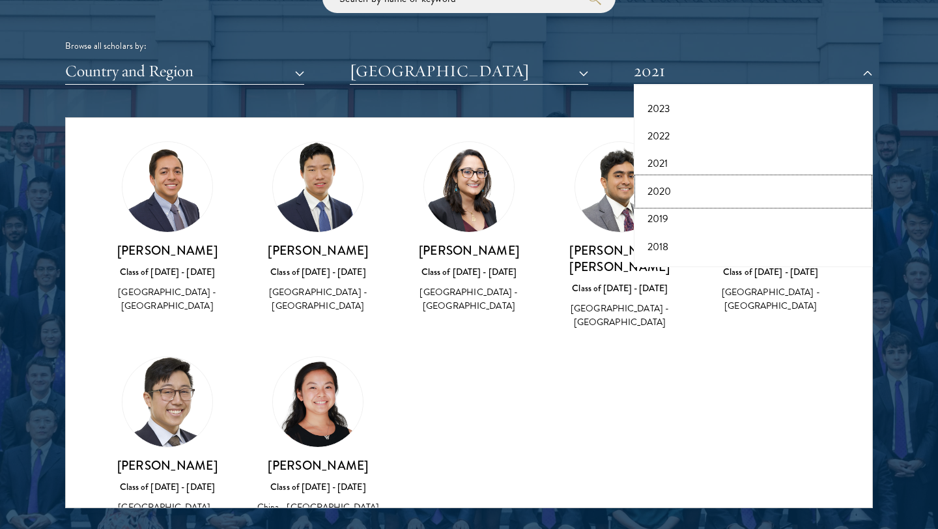
click at [668, 195] on button "2020" at bounding box center [753, 191] width 231 height 27
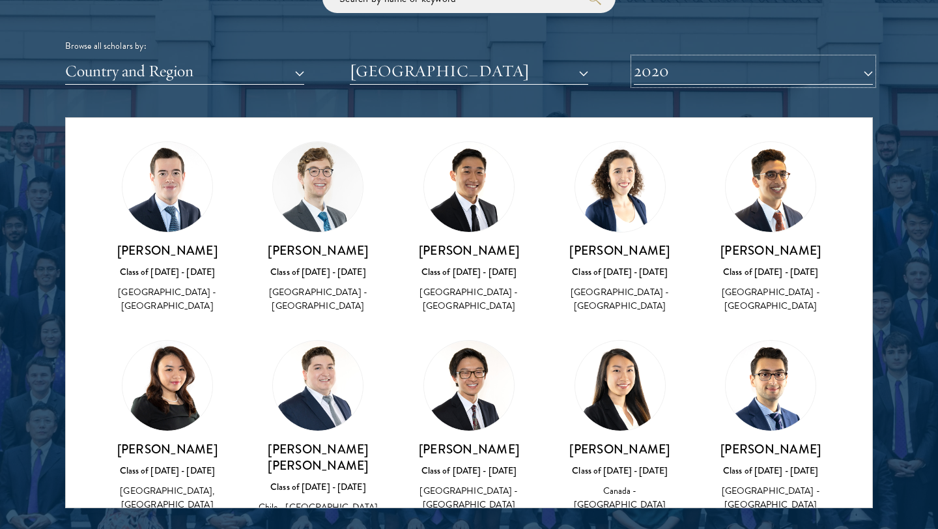
click at [666, 84] on button "2020" at bounding box center [753, 71] width 239 height 27
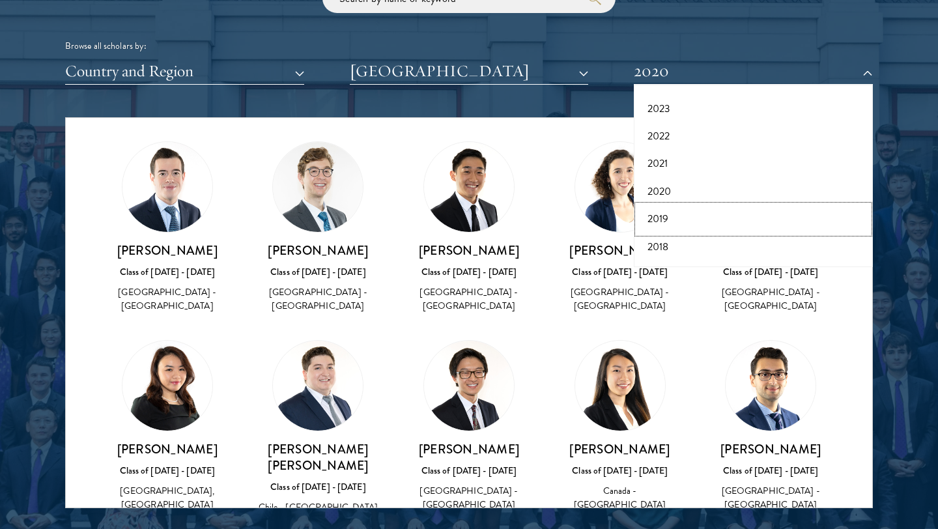
click at [674, 213] on button "2019" at bounding box center [753, 218] width 231 height 27
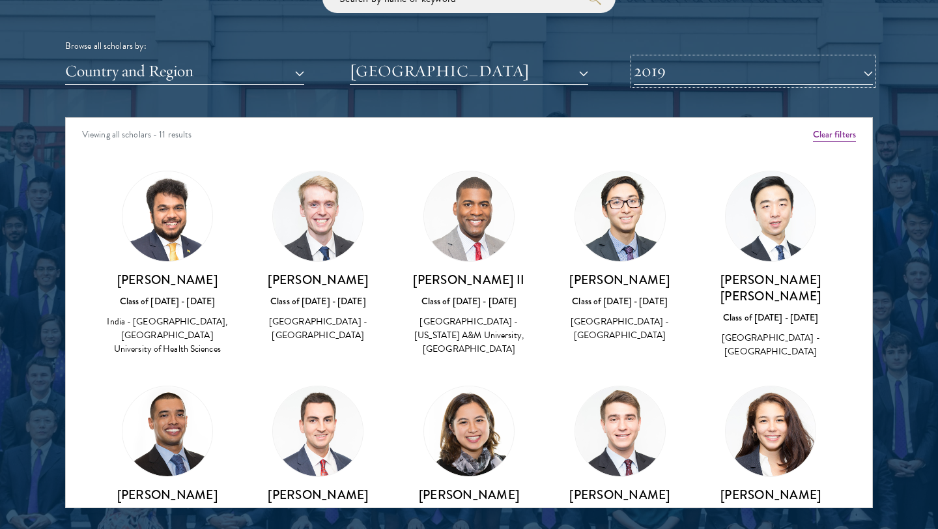
click at [648, 70] on button "2019" at bounding box center [753, 71] width 239 height 27
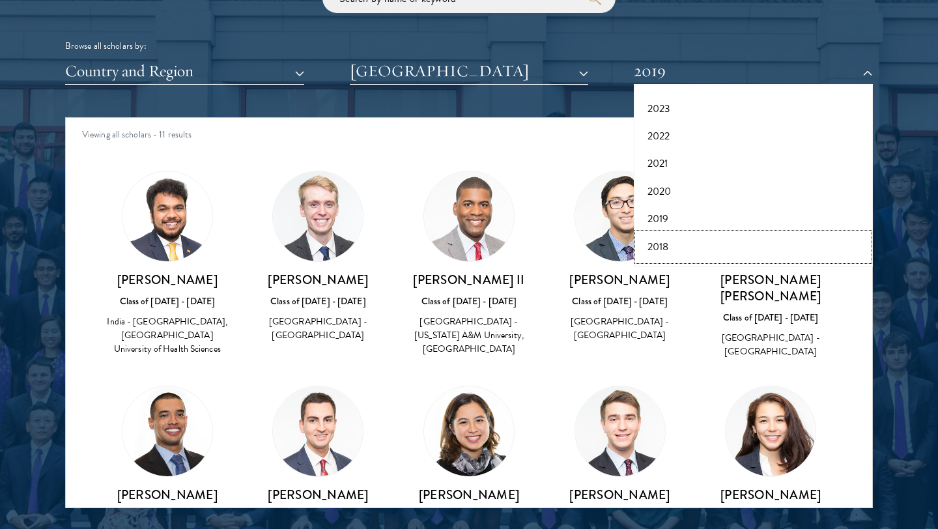
click at [664, 240] on button "2018" at bounding box center [753, 246] width 231 height 27
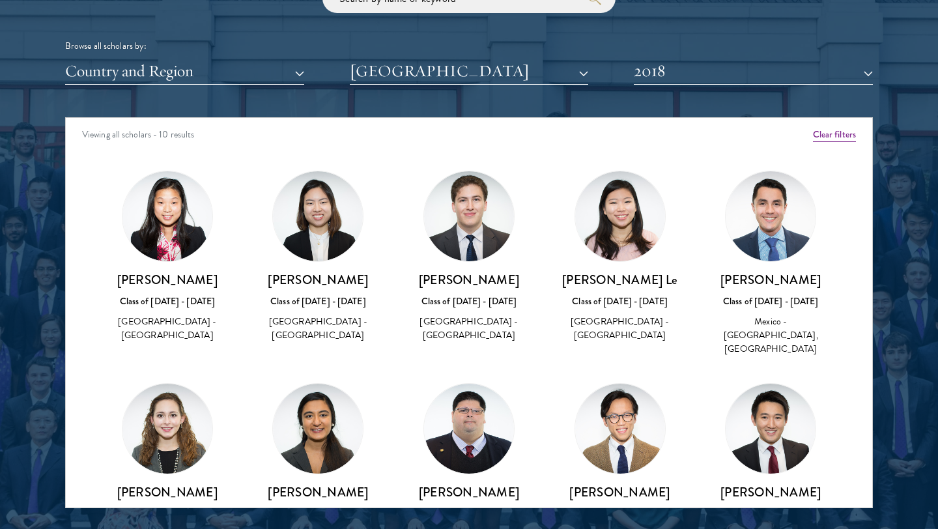
scroll to position [87, 0]
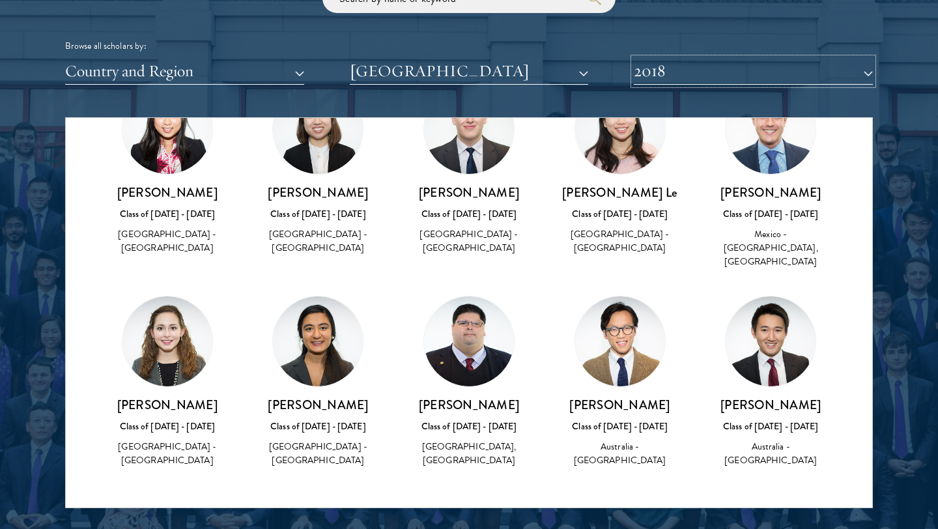
click at [675, 73] on button "2018" at bounding box center [753, 71] width 239 height 27
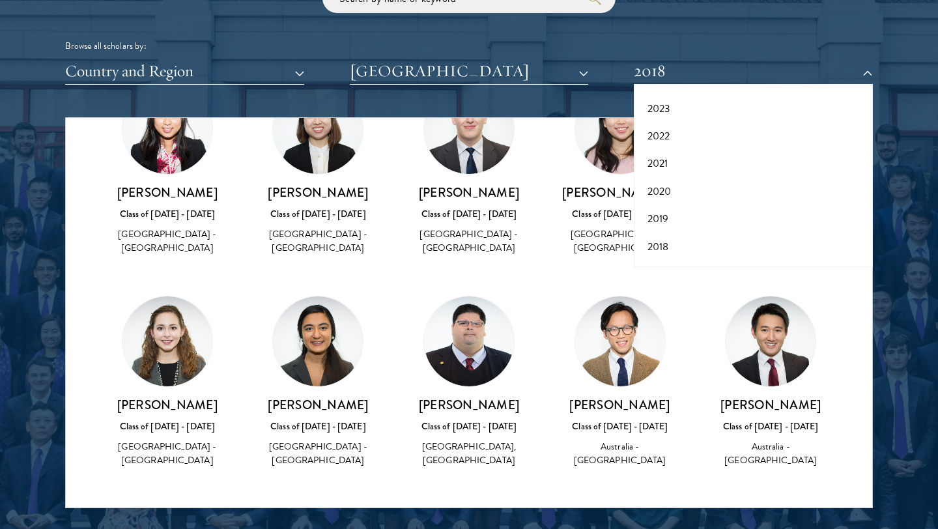
click at [547, 311] on div "[PERSON_NAME] Class of [DATE] - [DATE] [GEOGRAPHIC_DATA] - [GEOGRAPHIC_DATA]" at bounding box center [620, 382] width 151 height 199
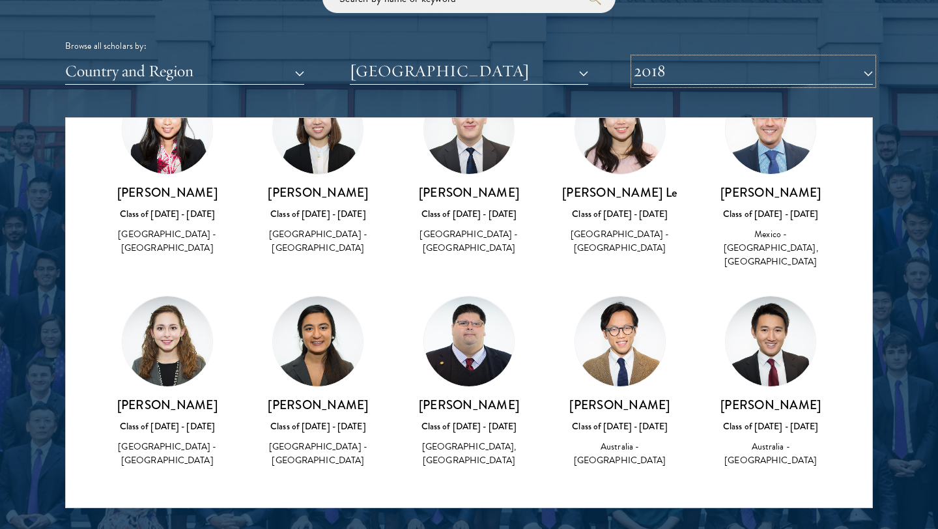
click at [676, 61] on button "2018" at bounding box center [753, 71] width 239 height 27
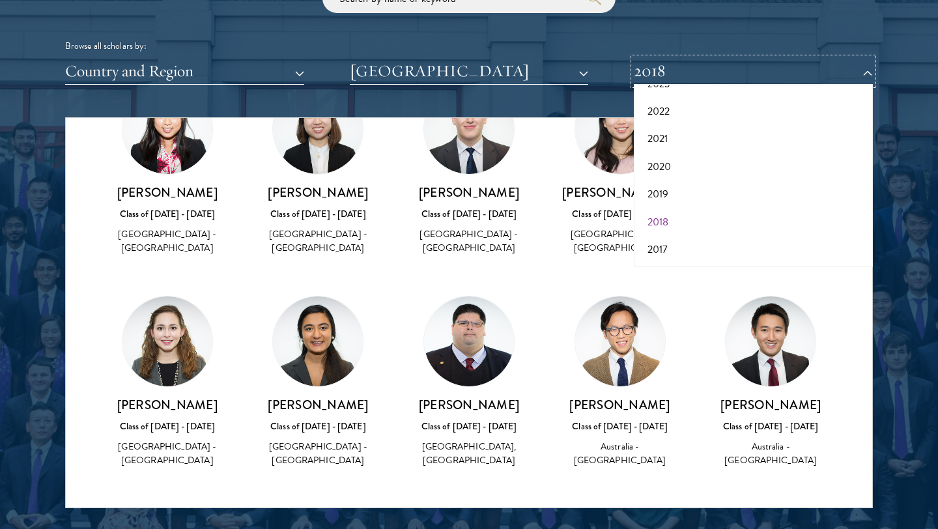
scroll to position [135, 0]
click at [666, 242] on button "2017" at bounding box center [753, 249] width 231 height 27
